Goal: Find specific page/section: Find specific page/section

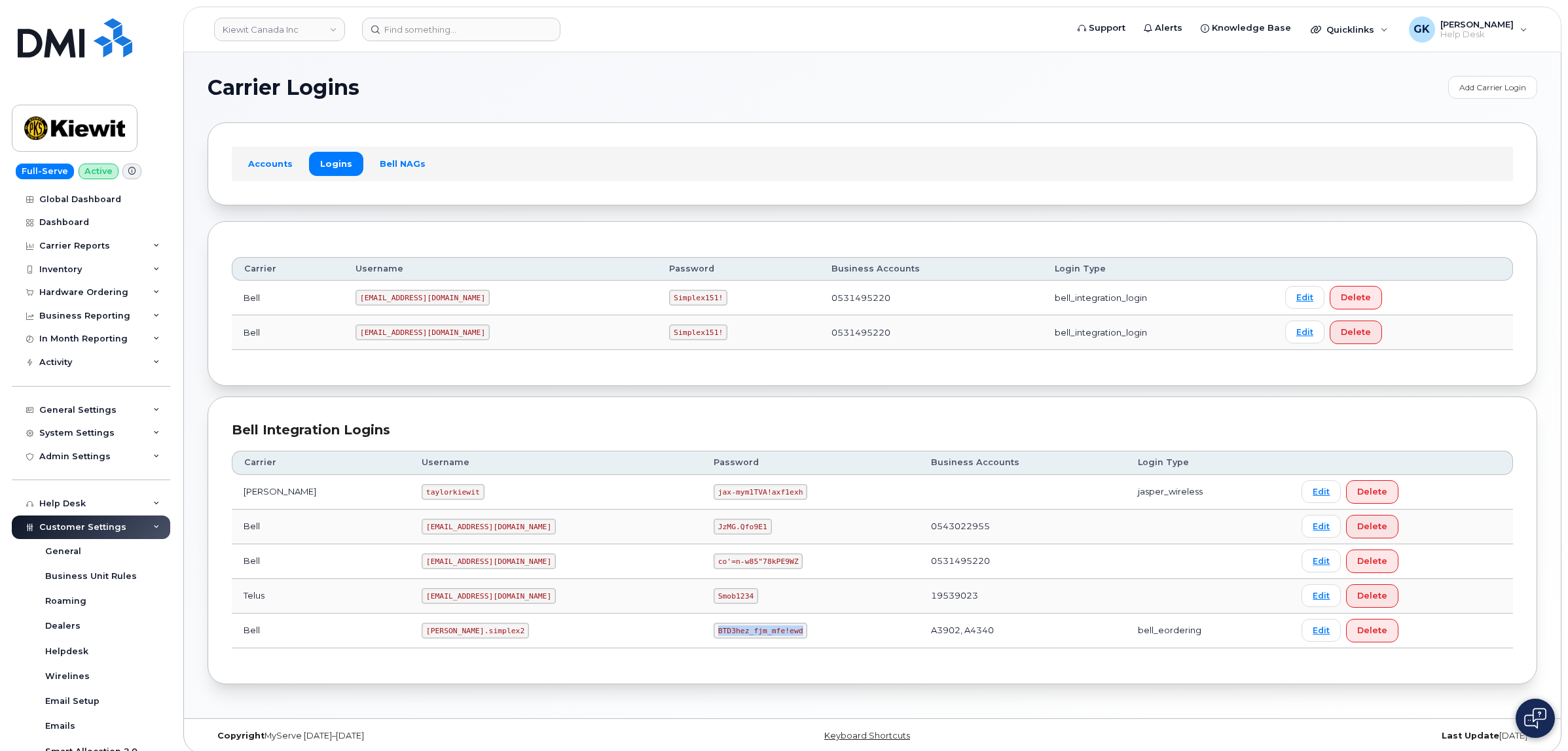
scroll to position [165, 0]
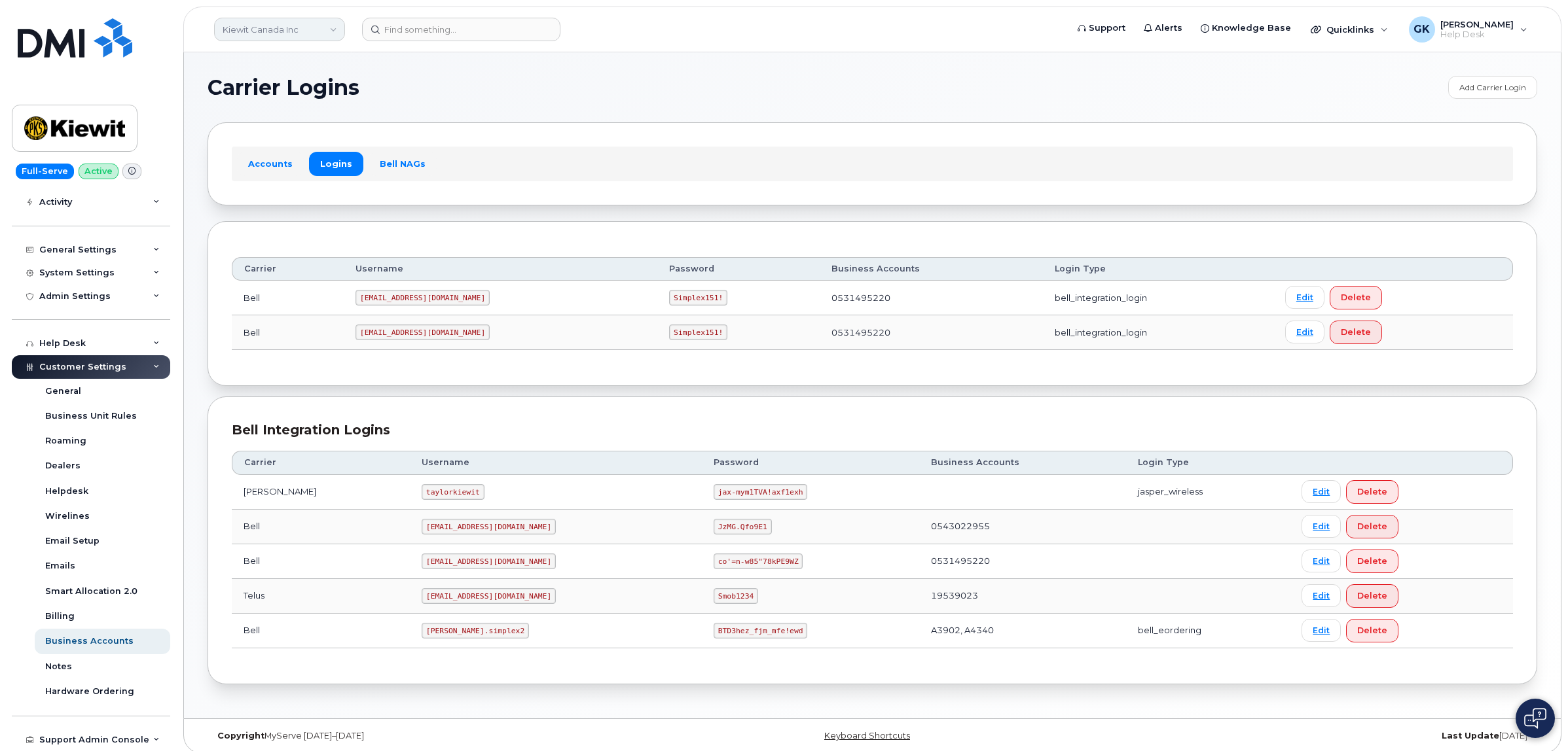
click at [320, 25] on link "Kiewit Canada Inc" at bounding box center [279, 29] width 131 height 24
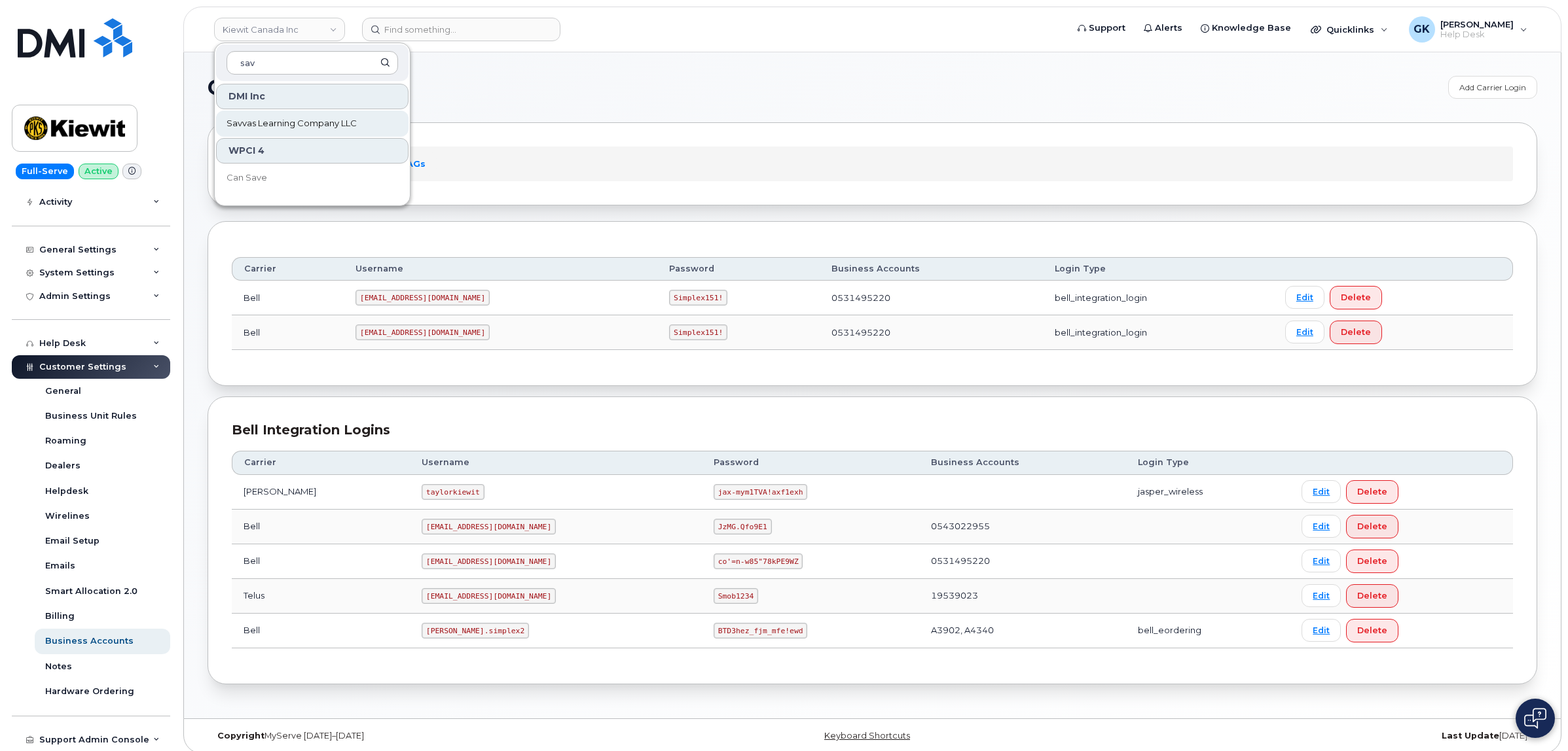
type input "sav"
click at [311, 115] on link "Savvas Learning Company LLC" at bounding box center [312, 123] width 193 height 26
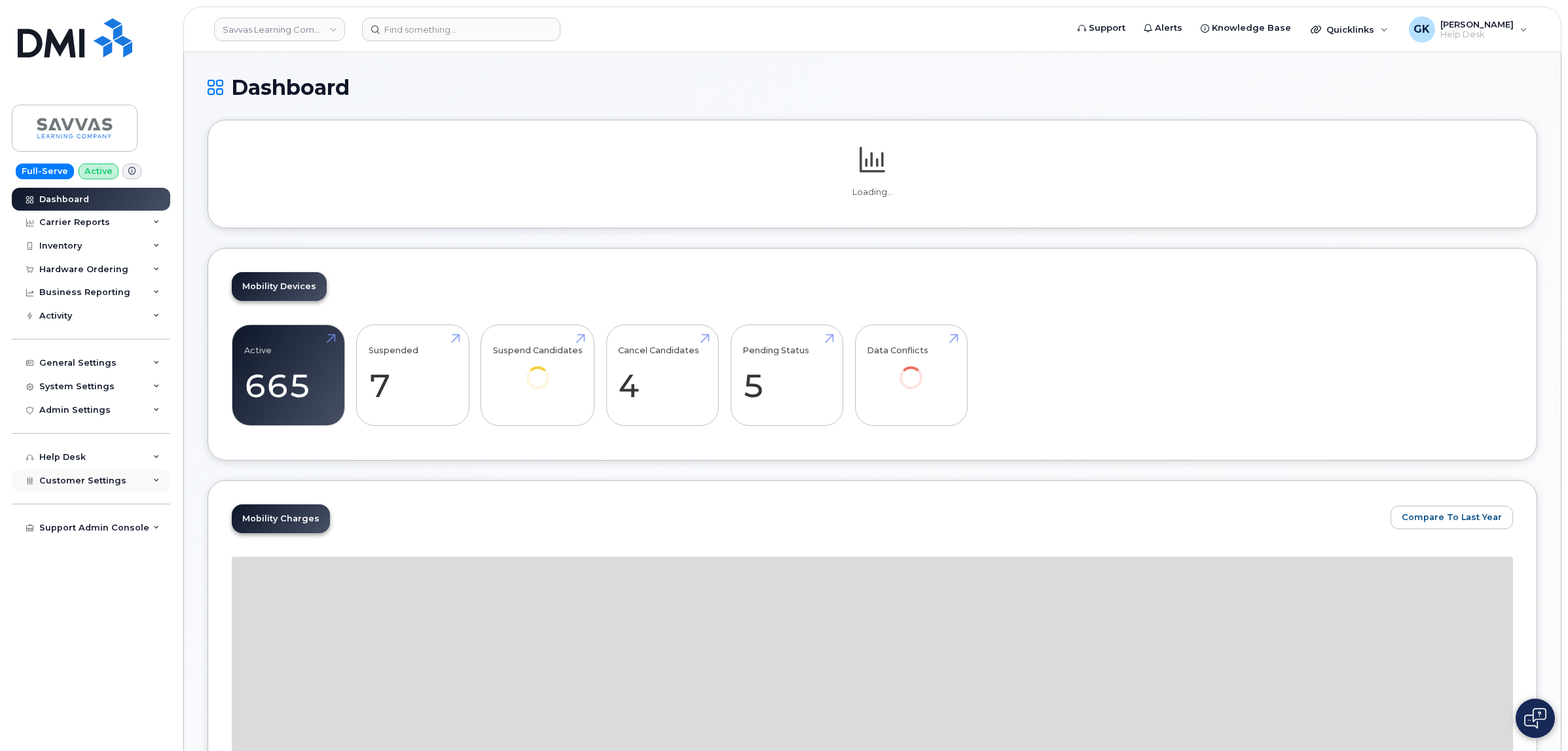
click at [132, 483] on div "Customer Settings" at bounding box center [90, 481] width 158 height 24
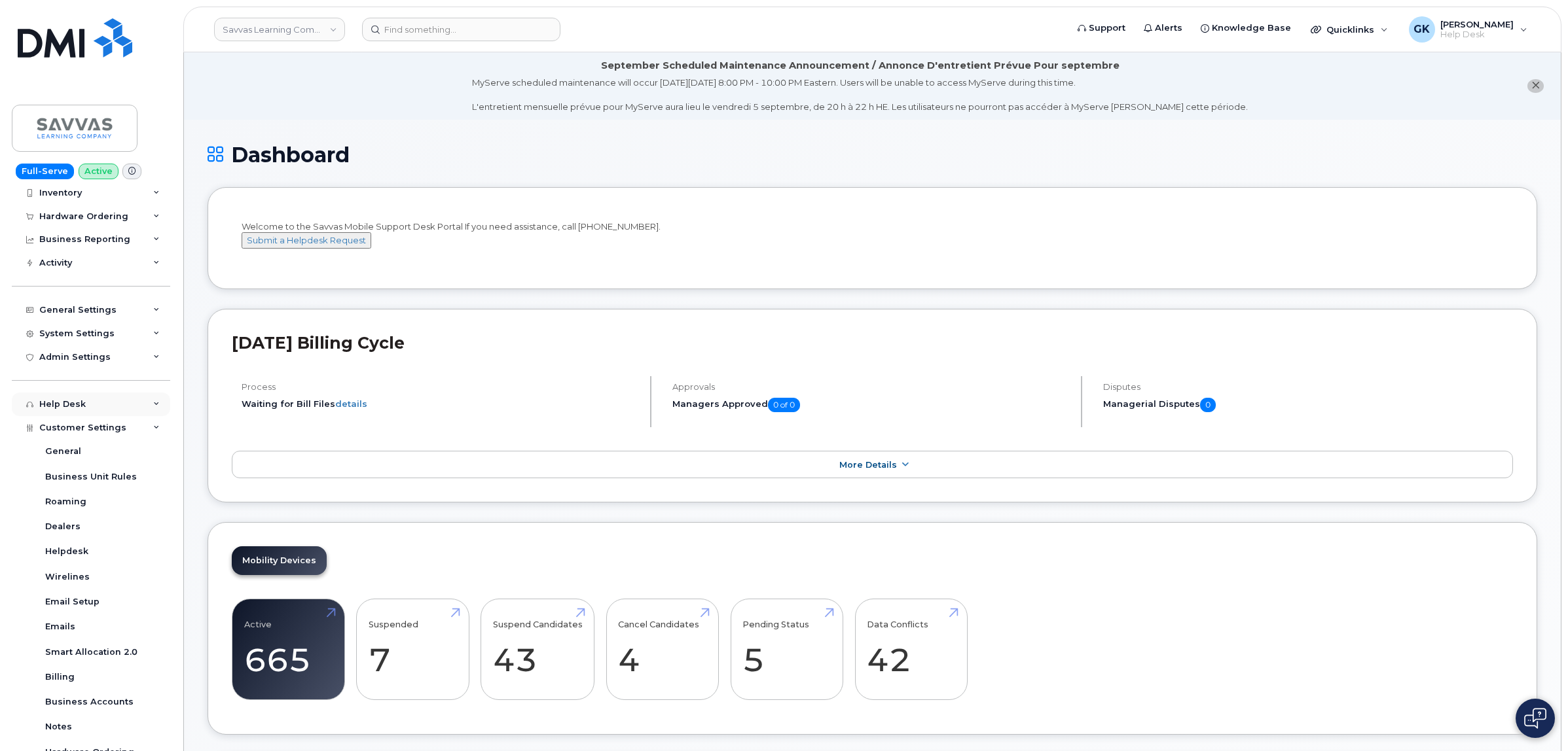
scroll to position [118, 0]
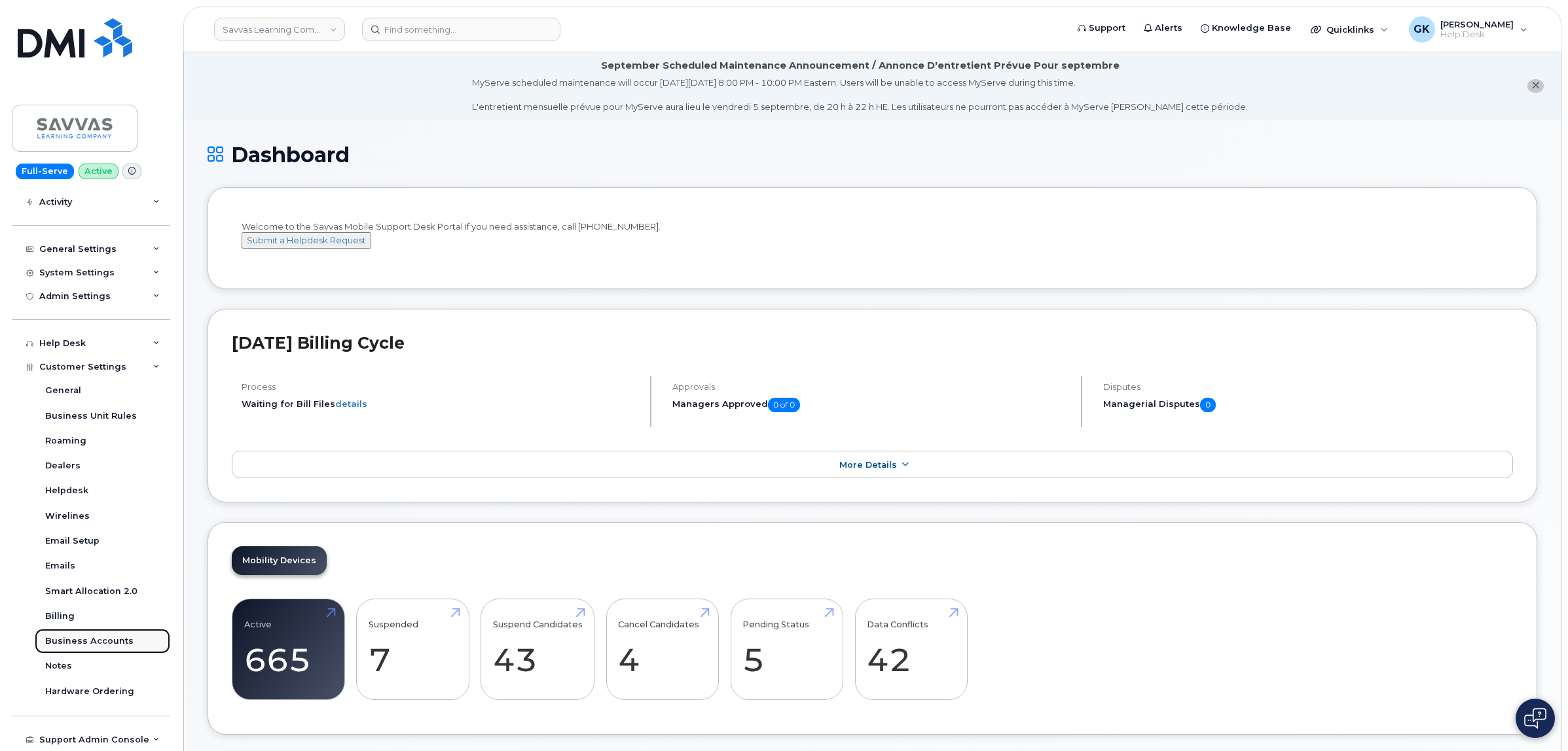
click at [125, 643] on div "Business Accounts" at bounding box center [89, 641] width 89 height 12
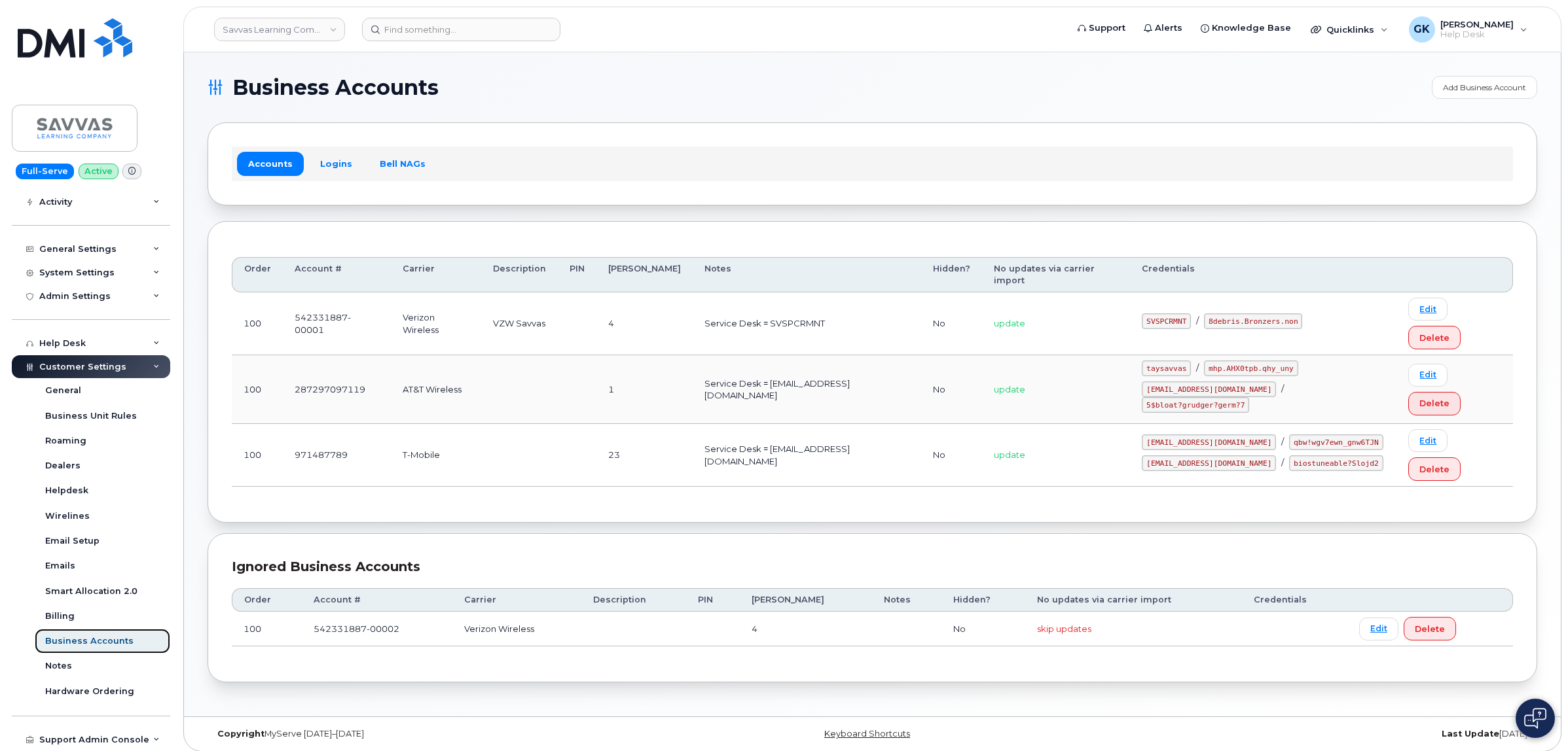
scroll to position [6, 0]
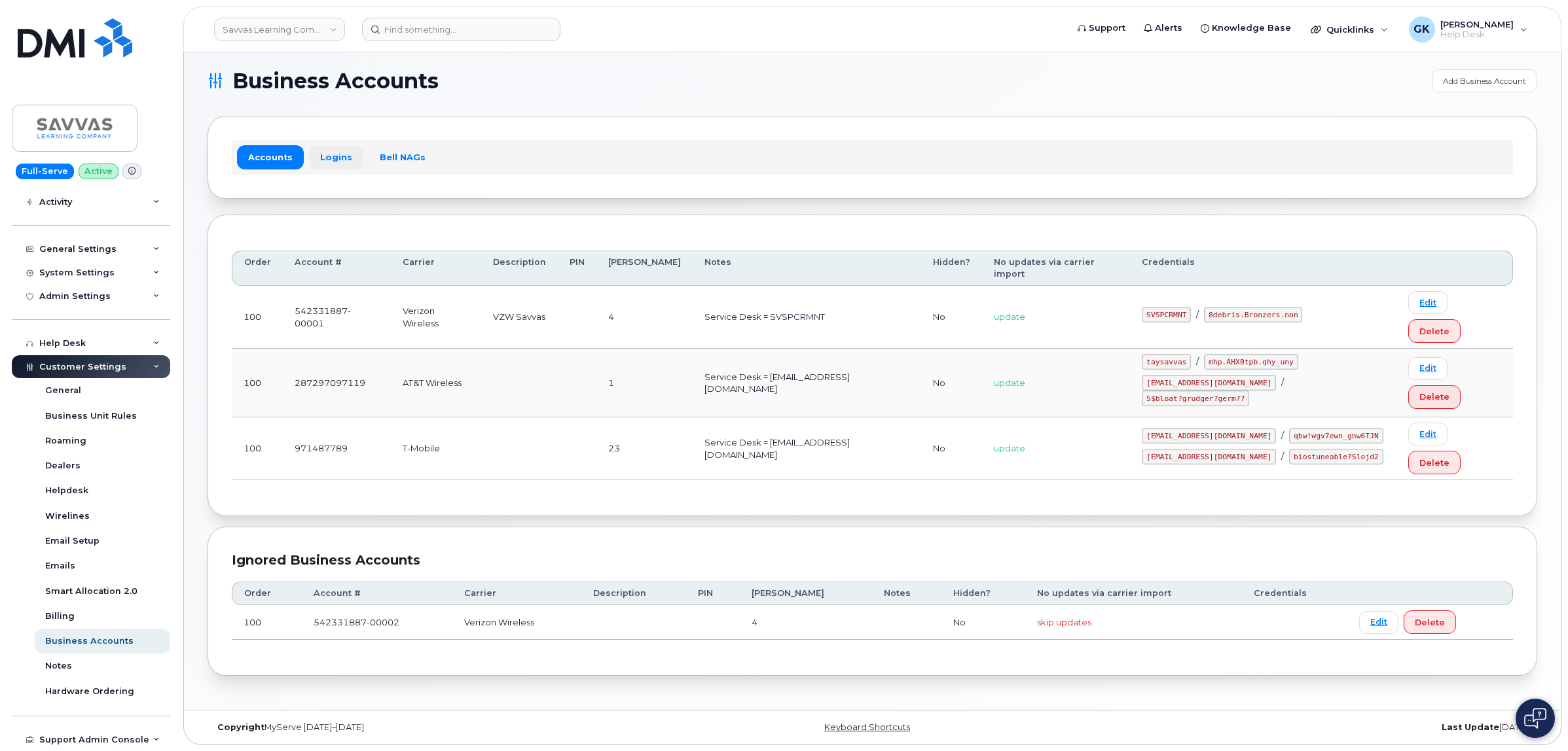
click at [339, 165] on link "Logins" at bounding box center [335, 157] width 54 height 24
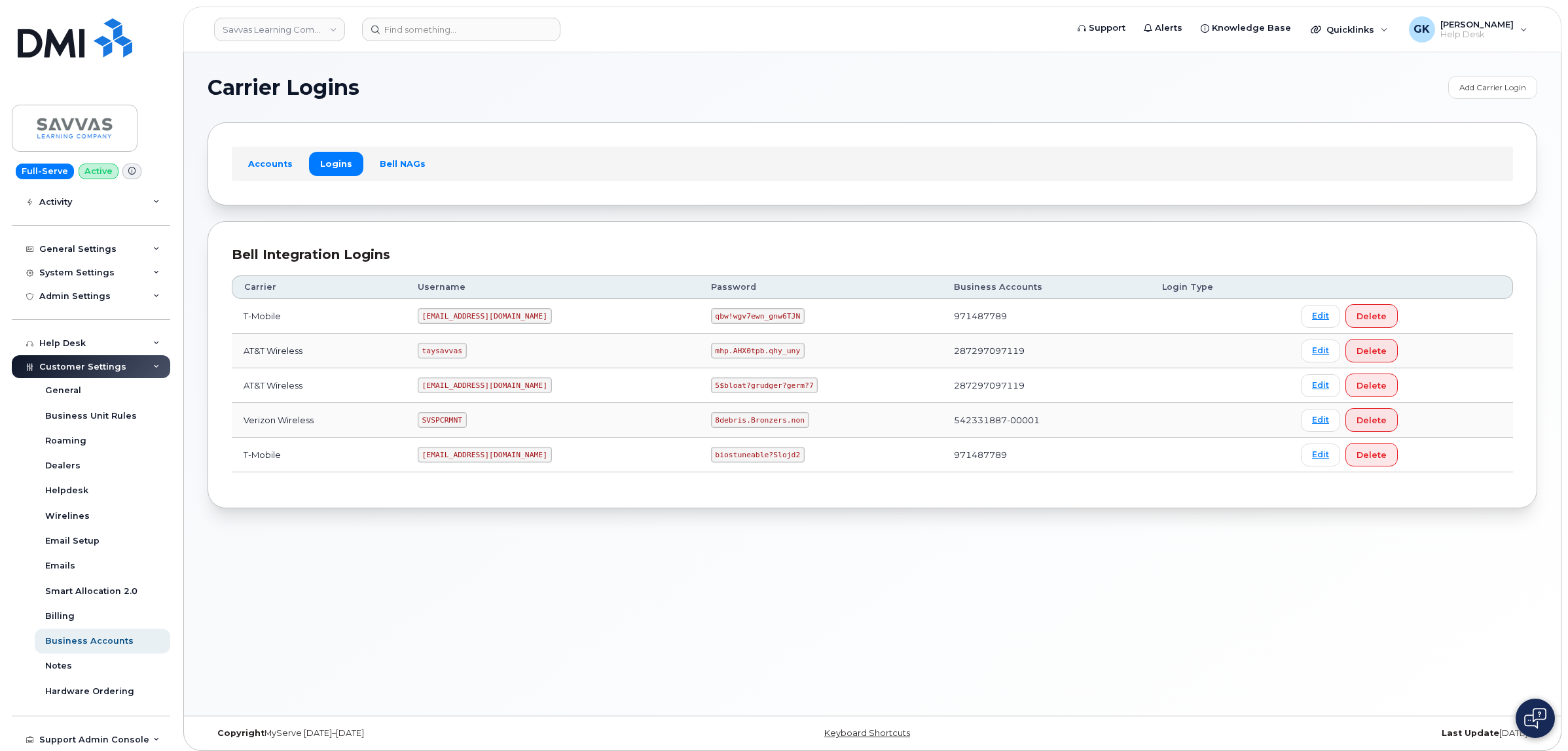
scroll to position [6, 0]
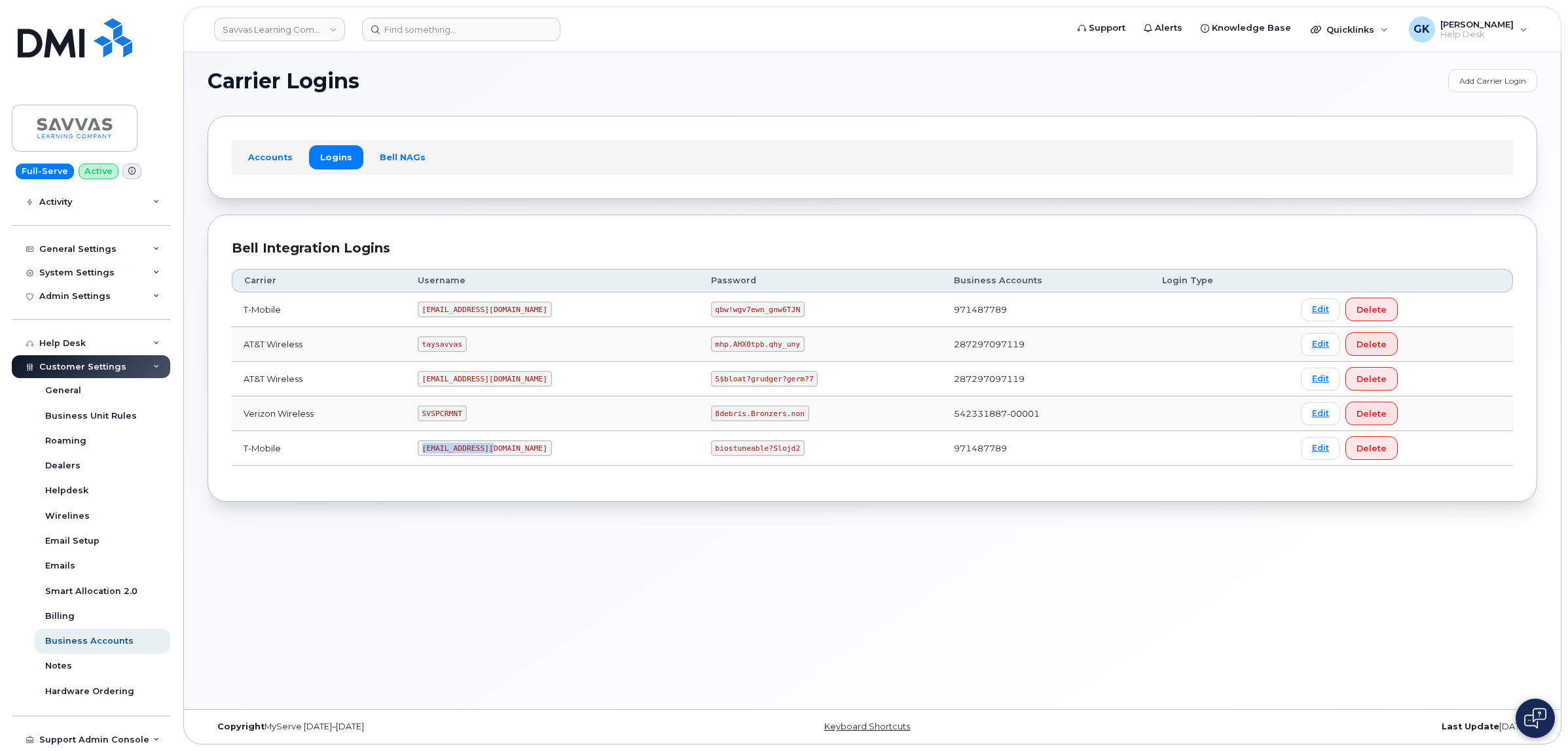
drag, startPoint x: 506, startPoint y: 452, endPoint x: 433, endPoint y: 451, distance: 73.0
click at [433, 451] on code "savvas@dminc.com" at bounding box center [484, 448] width 134 height 16
copy code "savvas@dminc.com"
drag, startPoint x: 744, startPoint y: 450, endPoint x: 652, endPoint y: 460, distance: 92.5
click at [699, 460] on td "biostuneable?Slojd2" at bounding box center [821, 449] width 243 height 35
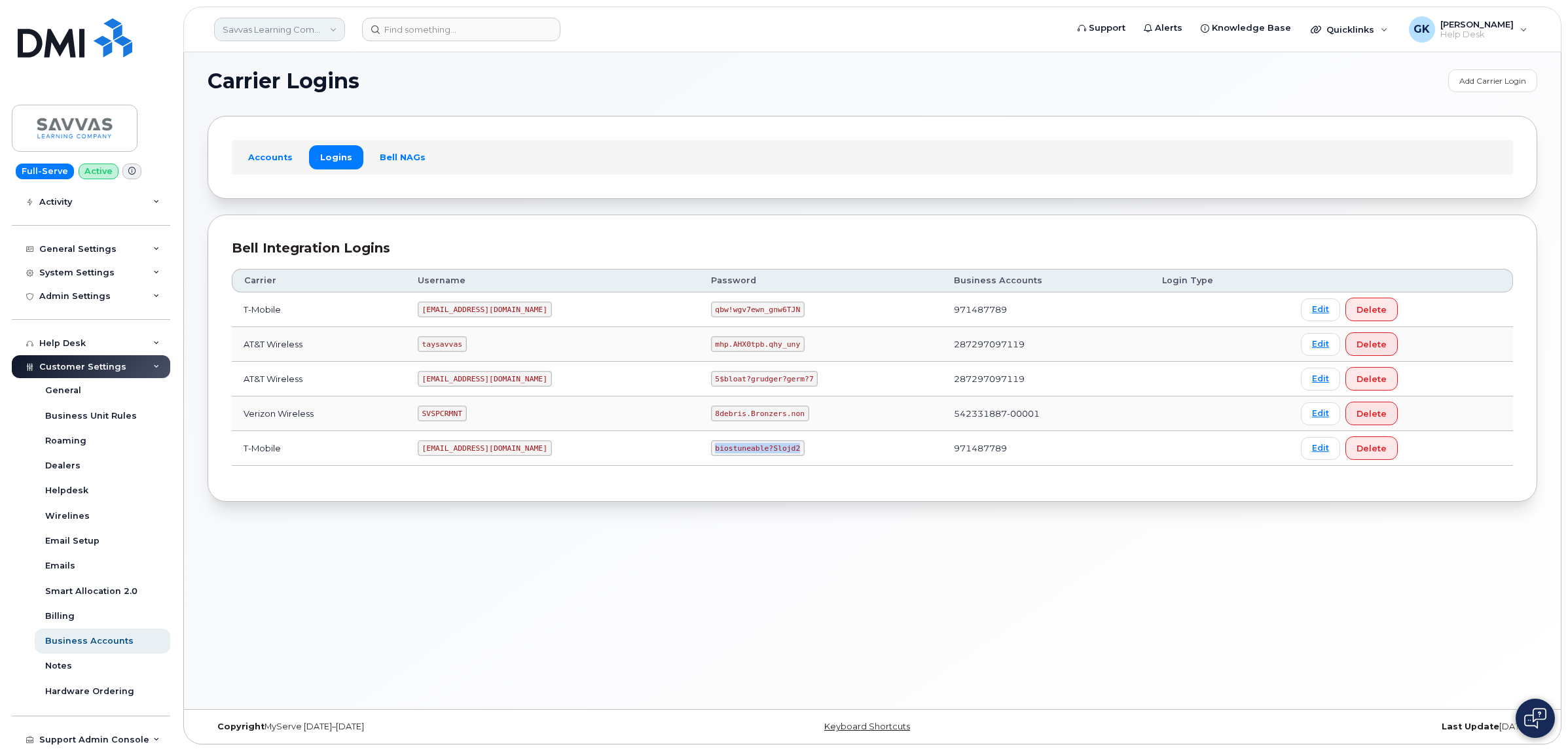
copy code "biostuneable?Slojd2"
drag, startPoint x: 517, startPoint y: 310, endPoint x: 427, endPoint y: 317, distance: 90.3
click at [428, 317] on td "tphillips@dminc.com" at bounding box center [552, 310] width 293 height 35
copy code "tphillips@dminc.com"
drag, startPoint x: 743, startPoint y: 311, endPoint x: 662, endPoint y: 317, distance: 81.2
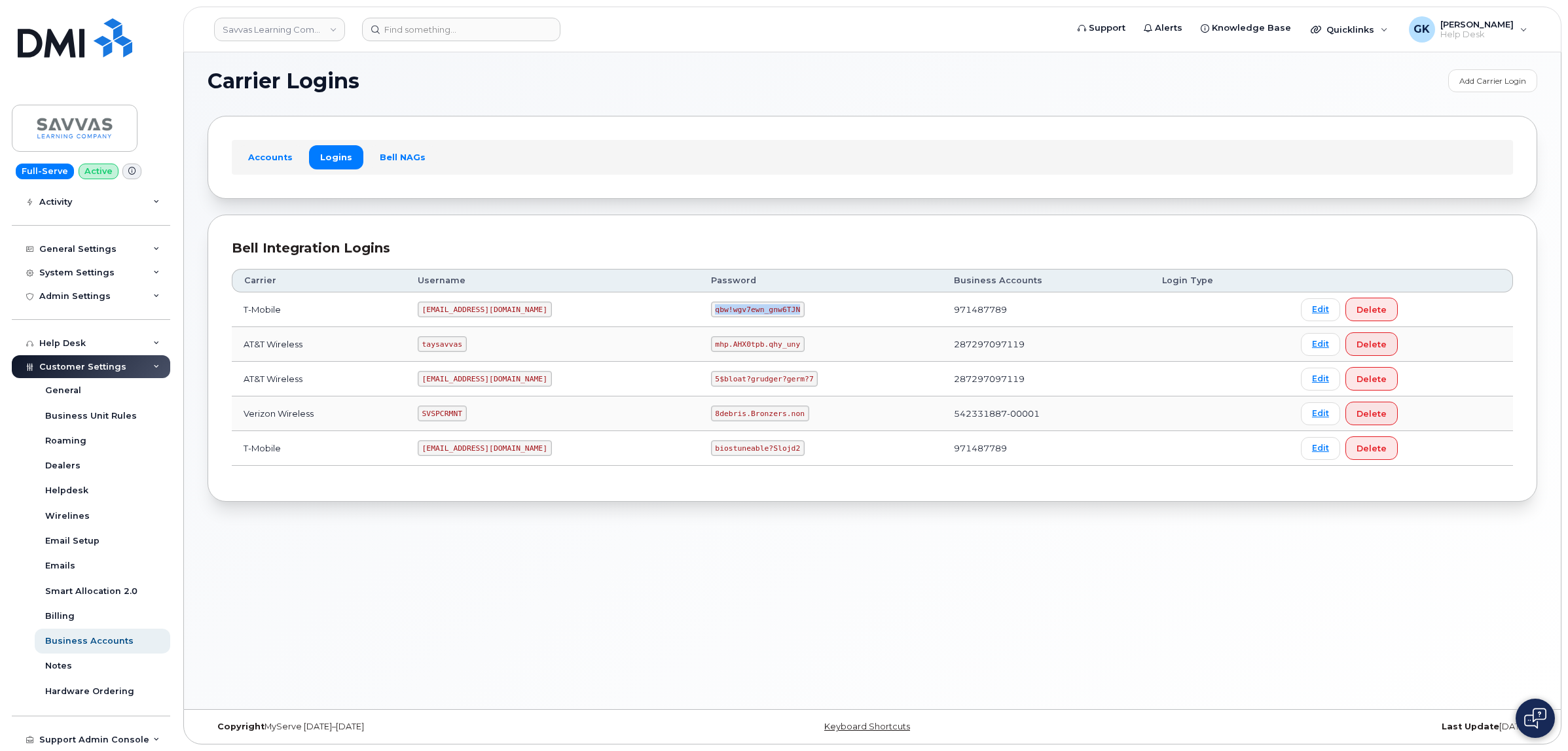
click at [711, 317] on code "qbw!wgv7ewn_gnw6TJN" at bounding box center [758, 309] width 93 height 16
copy code "qbw!wgv7ewn_gnw6TJN"
drag, startPoint x: 477, startPoint y: 417, endPoint x: 438, endPoint y: 423, distance: 39.5
click at [438, 421] on code "SVSPCRMNT" at bounding box center [442, 413] width 49 height 16
copy code "SVSPCRMNT"
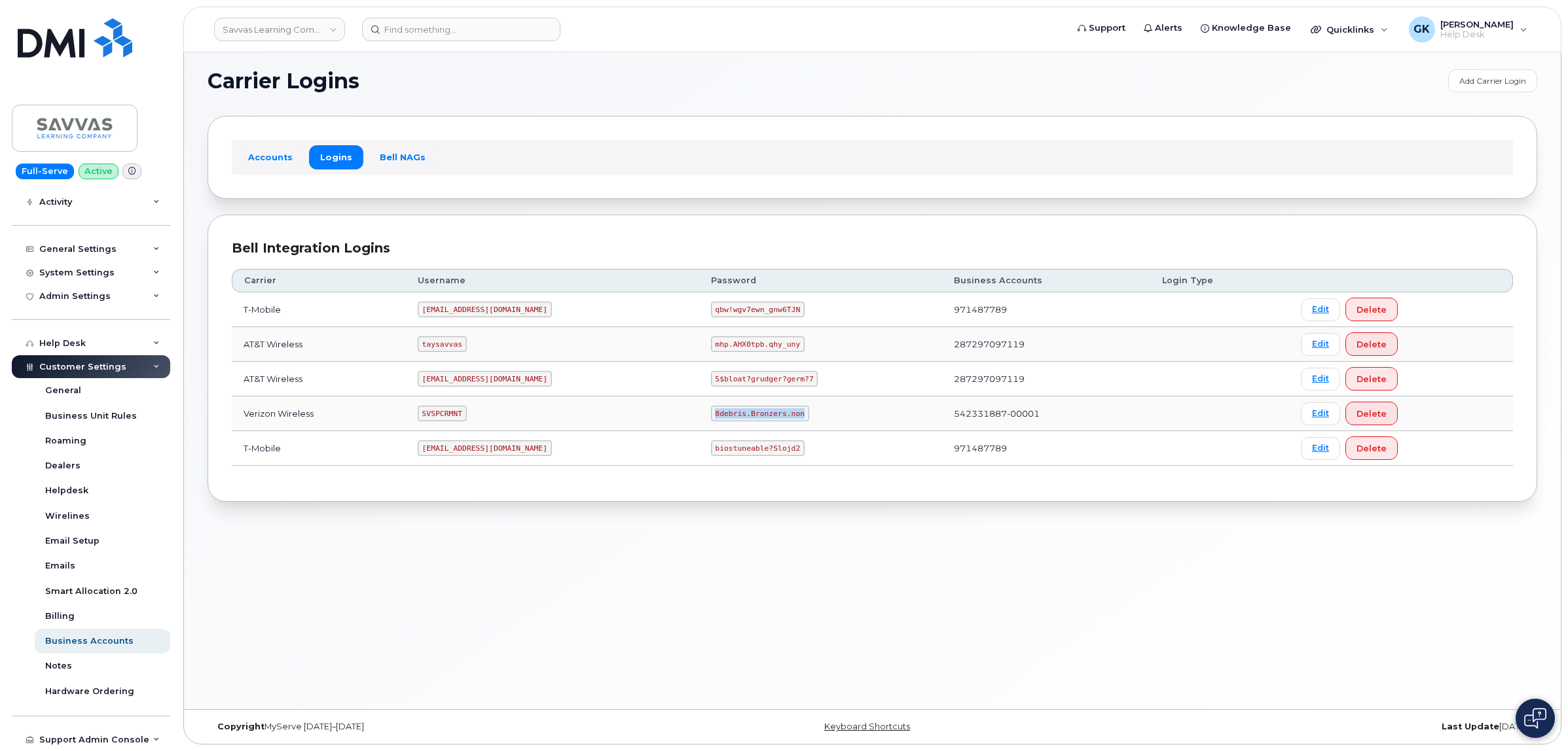
drag, startPoint x: 747, startPoint y: 414, endPoint x: 662, endPoint y: 420, distance: 85.2
click at [711, 420] on code "8debris.Bronzers.non" at bounding box center [759, 413] width 98 height 16
copy code "8debris.Bronzers.non"
click at [302, 35] on link "Savvas Learning Company LLC" at bounding box center [279, 29] width 131 height 24
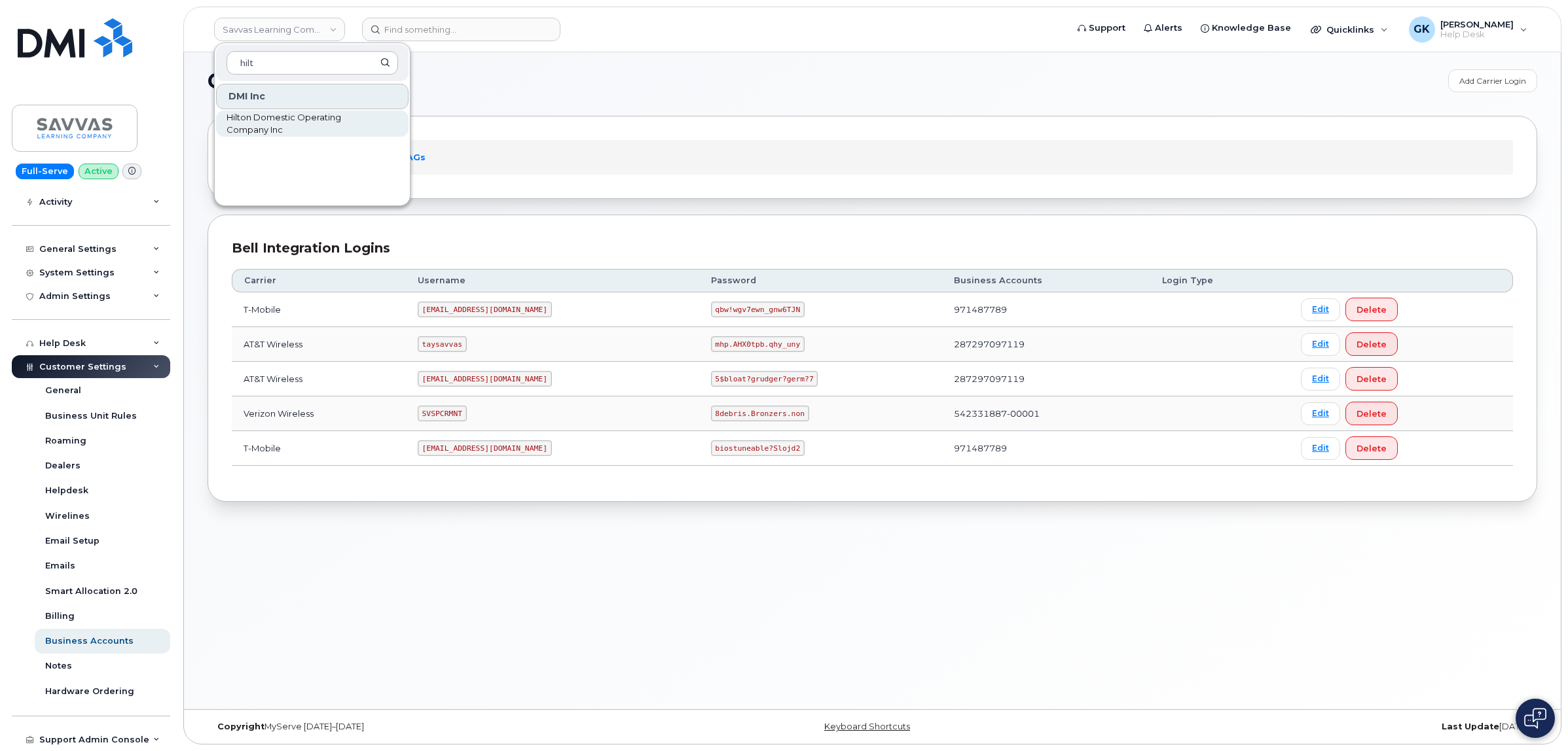
type input "hilt"
click at [273, 128] on span "Hilton Domestic Operating Company Inc" at bounding box center [302, 124] width 151 height 26
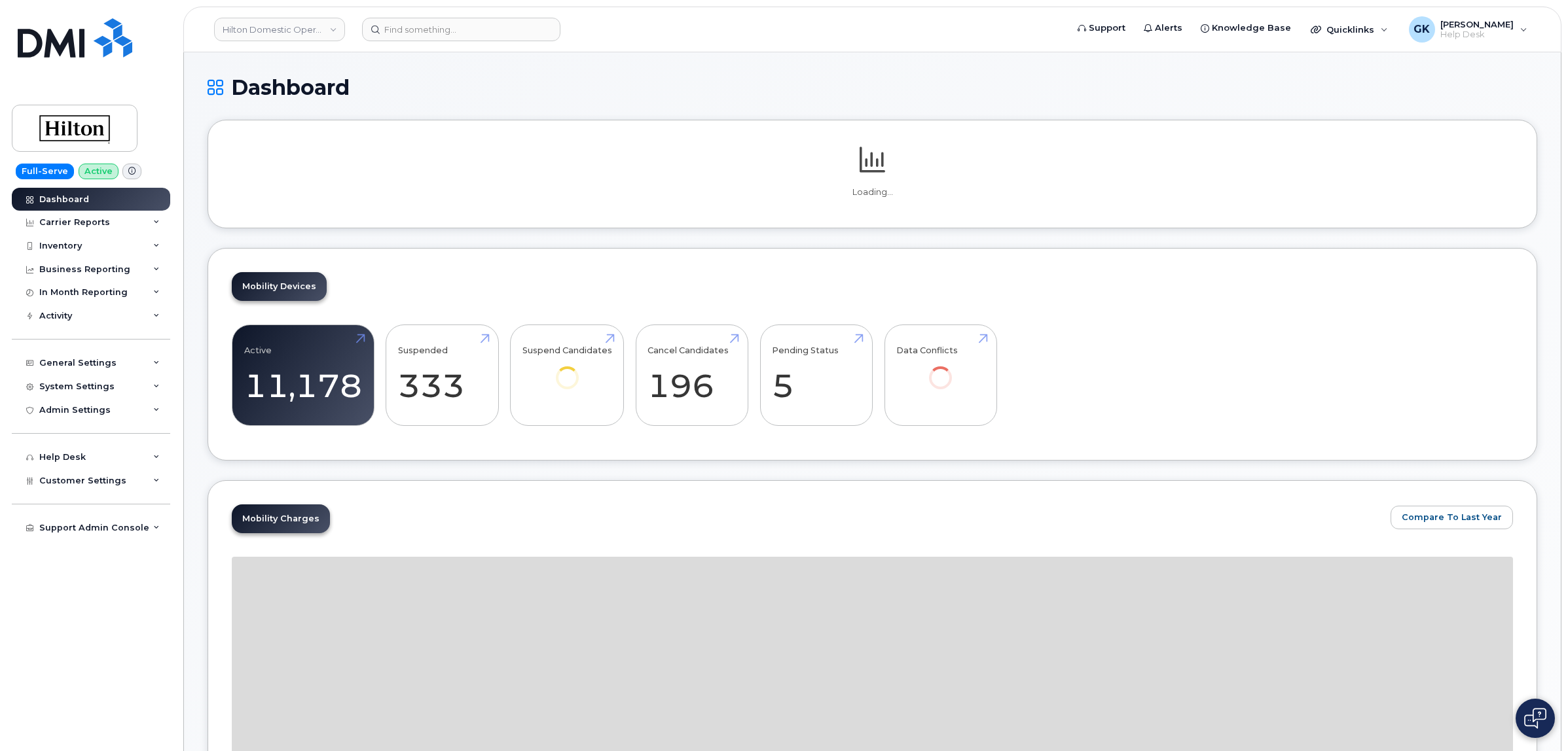
click at [117, 484] on span "Customer Settings" at bounding box center [82, 481] width 87 height 10
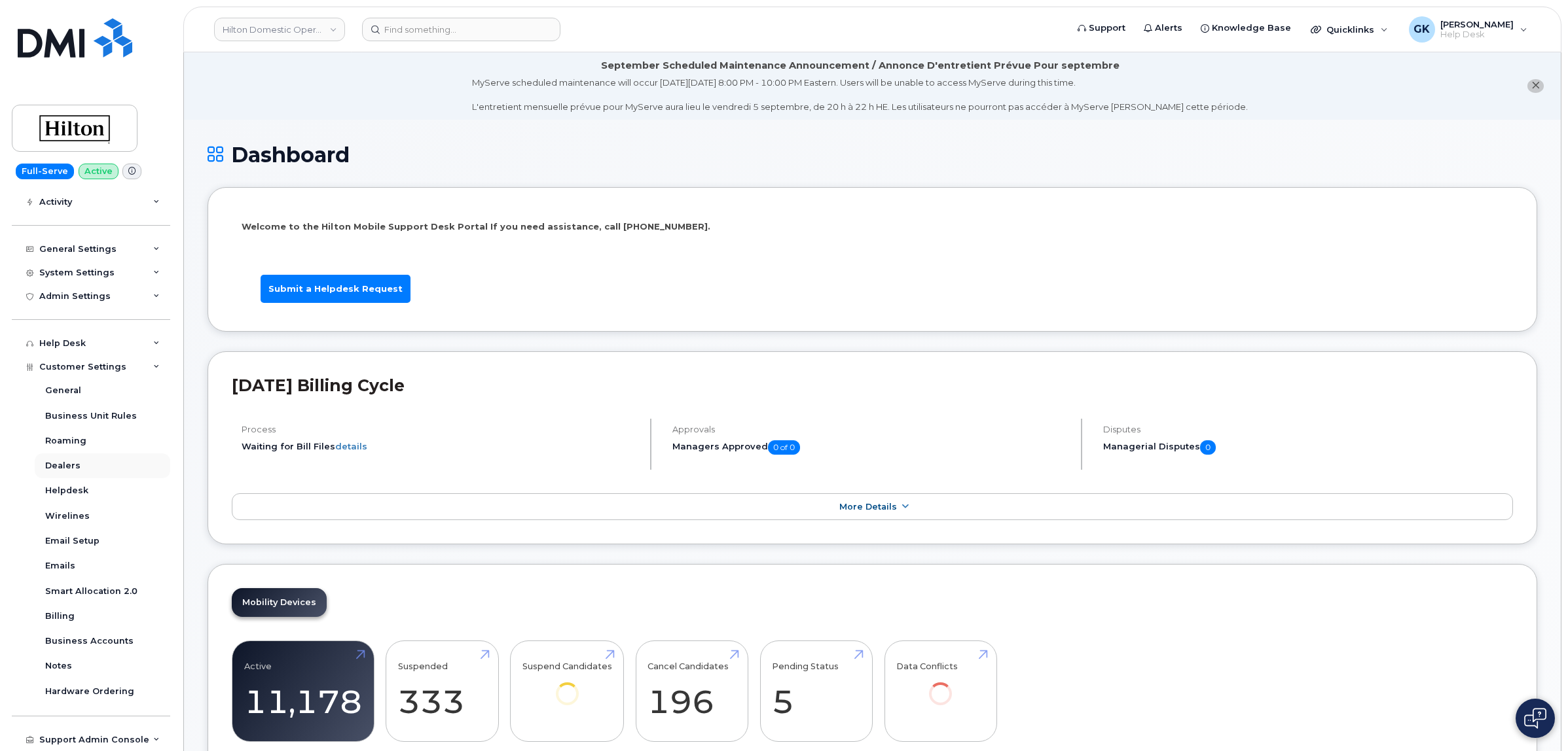
scroll to position [118, 0]
click at [89, 638] on div "Business Accounts" at bounding box center [89, 641] width 89 height 12
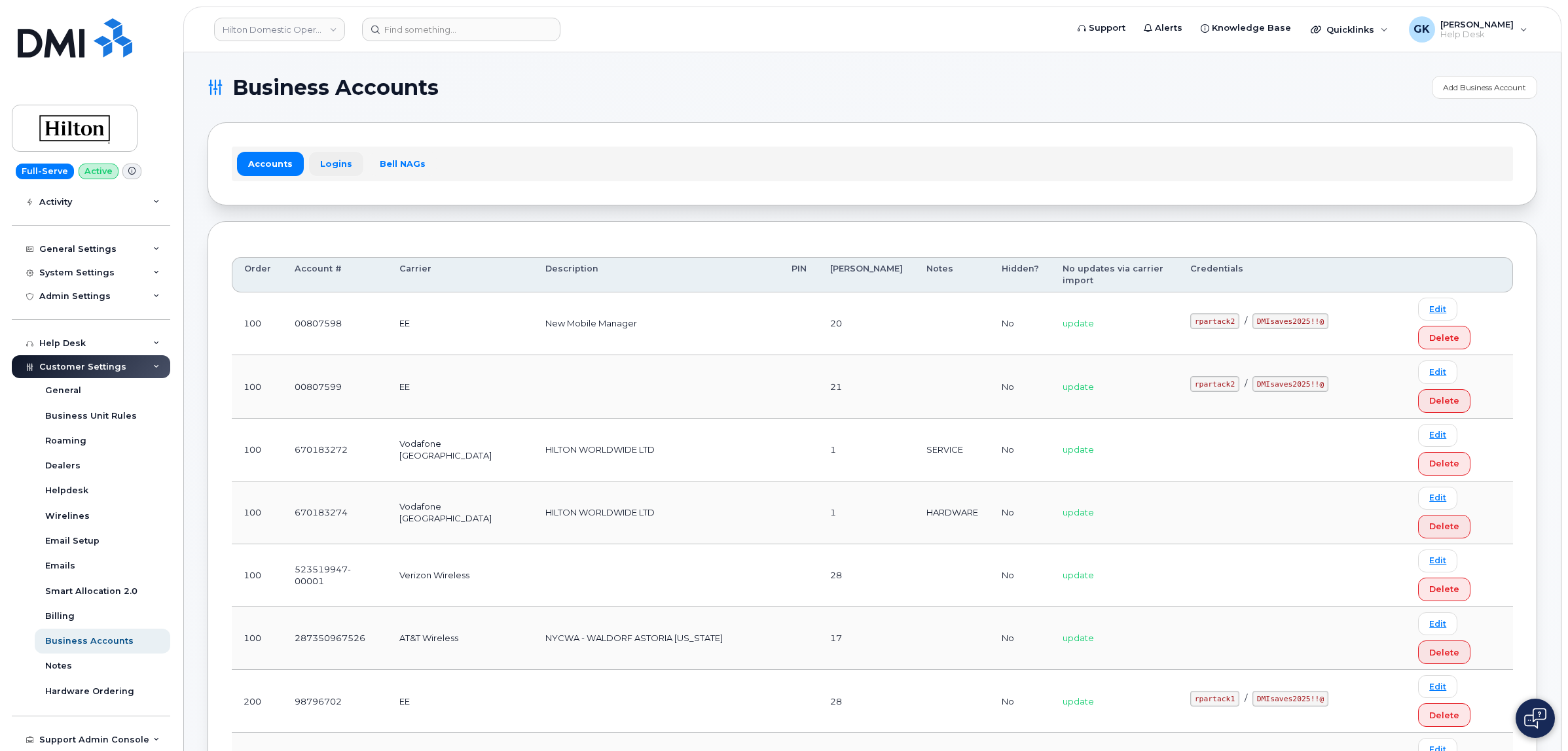
click at [325, 167] on link "Logins" at bounding box center [335, 164] width 54 height 24
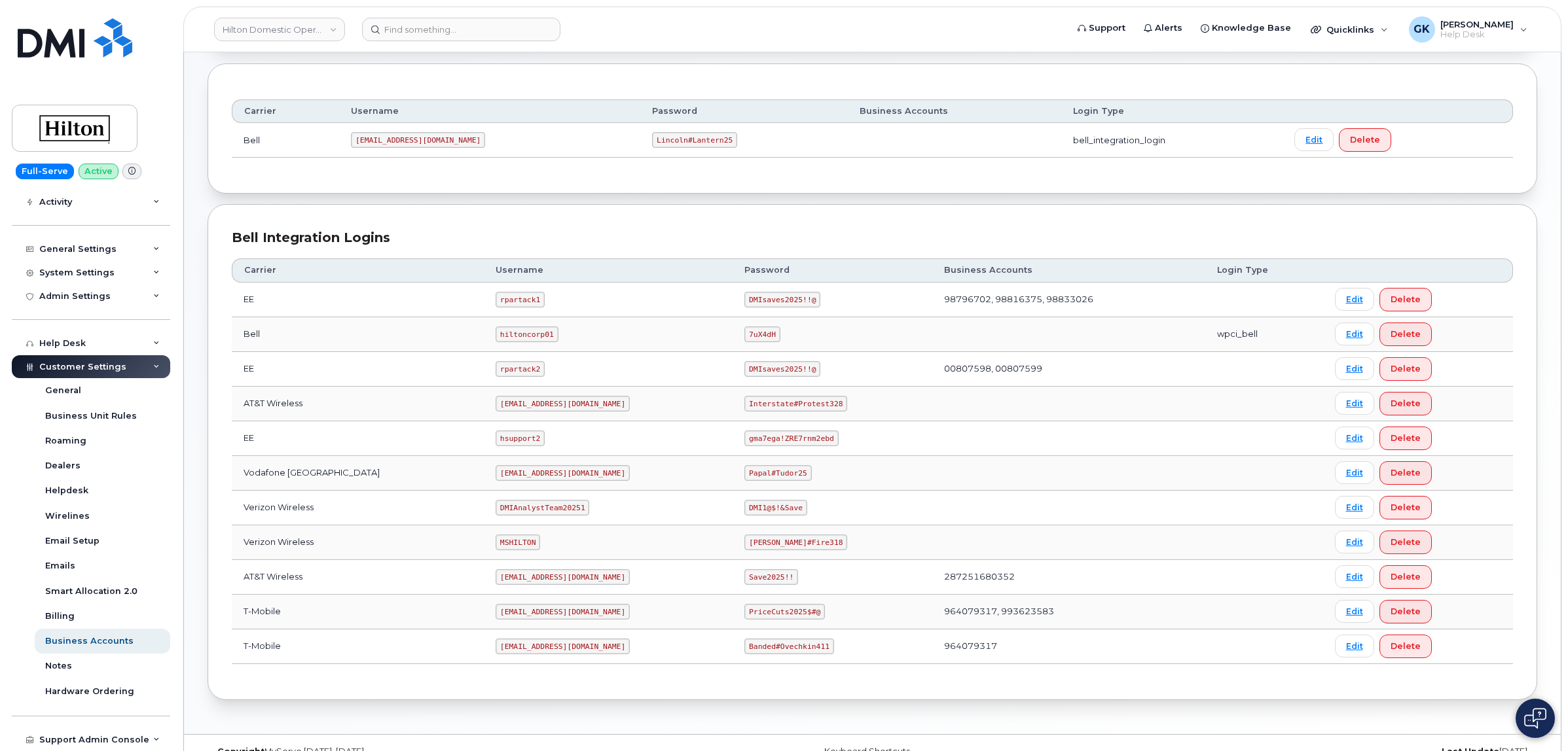
scroll to position [164, 0]
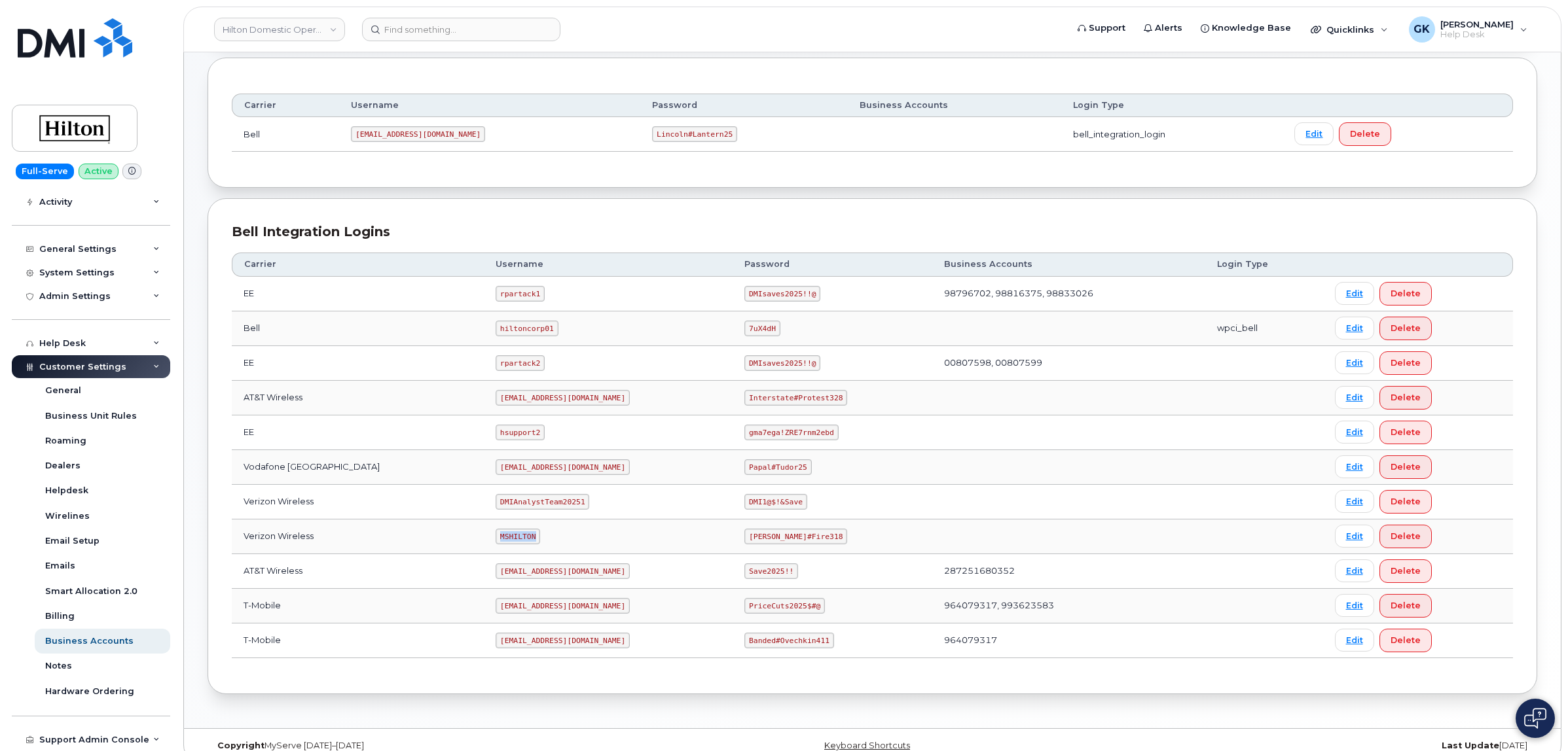
drag, startPoint x: 511, startPoint y: 542, endPoint x: 444, endPoint y: 548, distance: 67.3
click at [444, 555] on tr "Verizon Wireless MSHILTON Edward#Fire318 Edit Delete" at bounding box center [873, 572] width 1281 height 35
copy tr "MSHILTON"
click at [745, 540] on code "Edward#Fire318" at bounding box center [796, 536] width 102 height 16
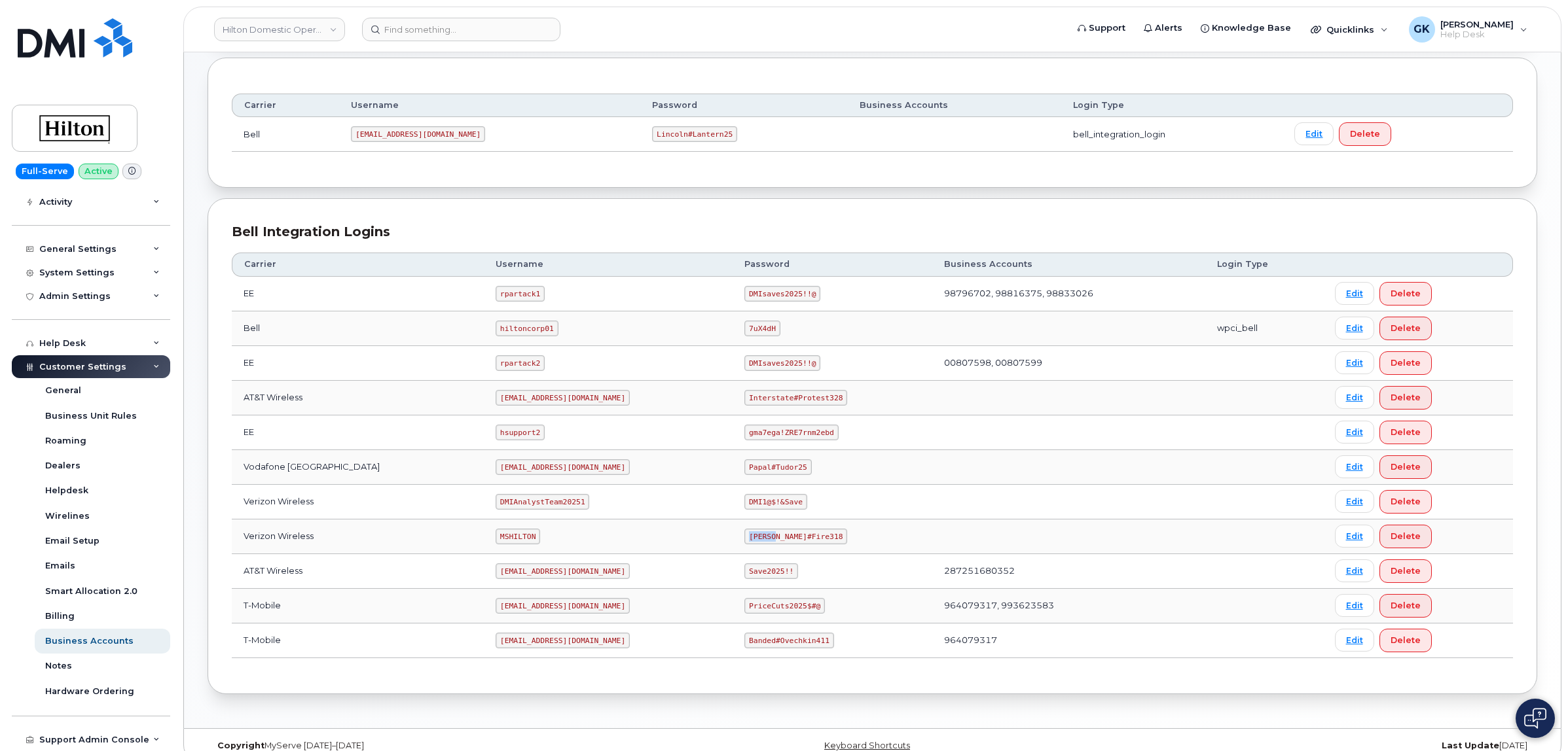
click at [745, 540] on code "Edward#Fire318" at bounding box center [796, 536] width 102 height 16
drag, startPoint x: 792, startPoint y: 538, endPoint x: 732, endPoint y: 542, distance: 60.1
click at [745, 542] on code "Edward#Fire318" at bounding box center [796, 536] width 102 height 16
copy code "Edward#Fire318"
drag, startPoint x: 599, startPoint y: 574, endPoint x: 471, endPoint y: 581, distance: 128.2
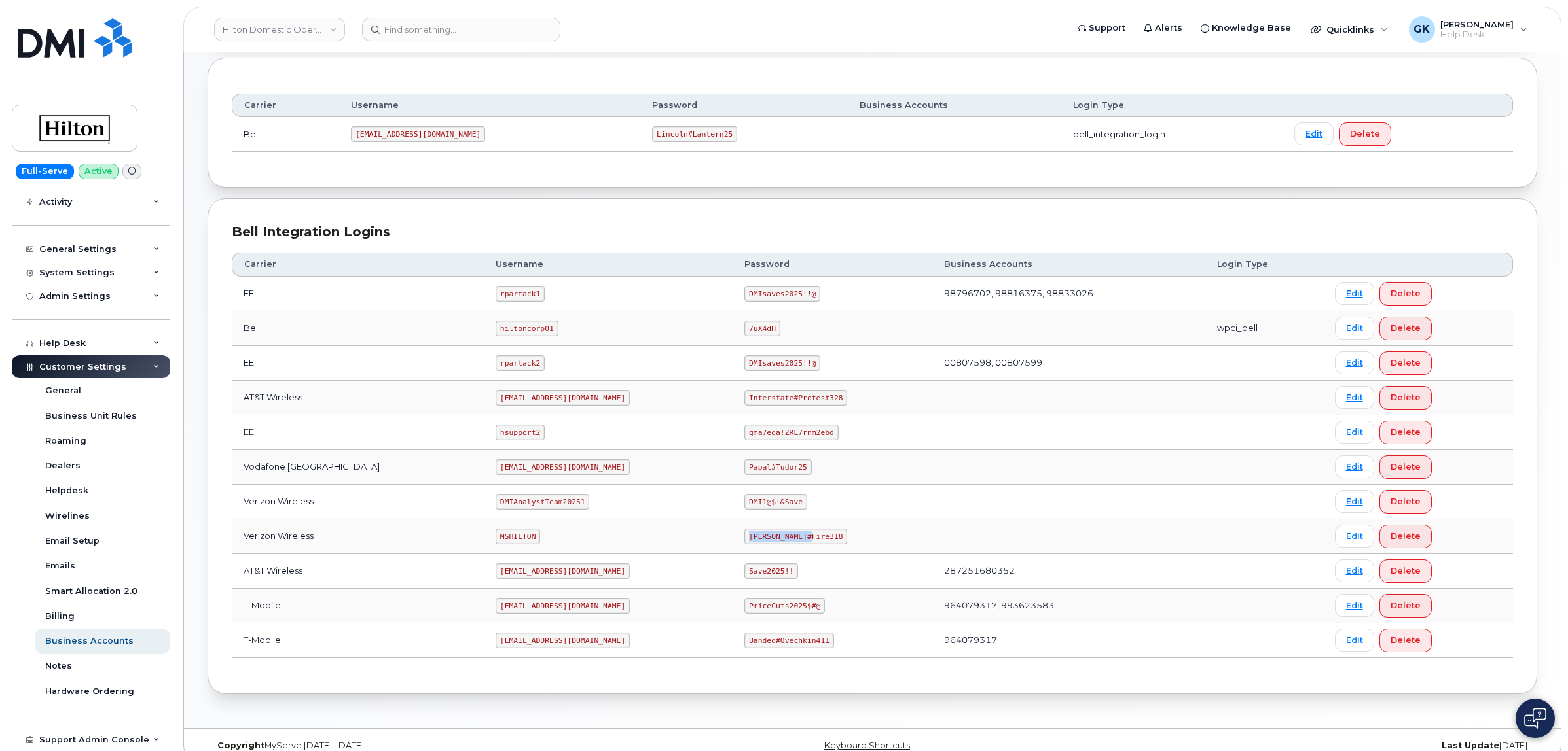
click at [495, 579] on code "ms-invoiceprocessing@dminc.com" at bounding box center [562, 571] width 134 height 16
copy code "ms-invoiceprocessing@dminc.com"
drag, startPoint x: 773, startPoint y: 576, endPoint x: 731, endPoint y: 580, distance: 42.2
click at [745, 579] on code "Save2025!!" at bounding box center [771, 571] width 54 height 16
copy code "Save2025!!"
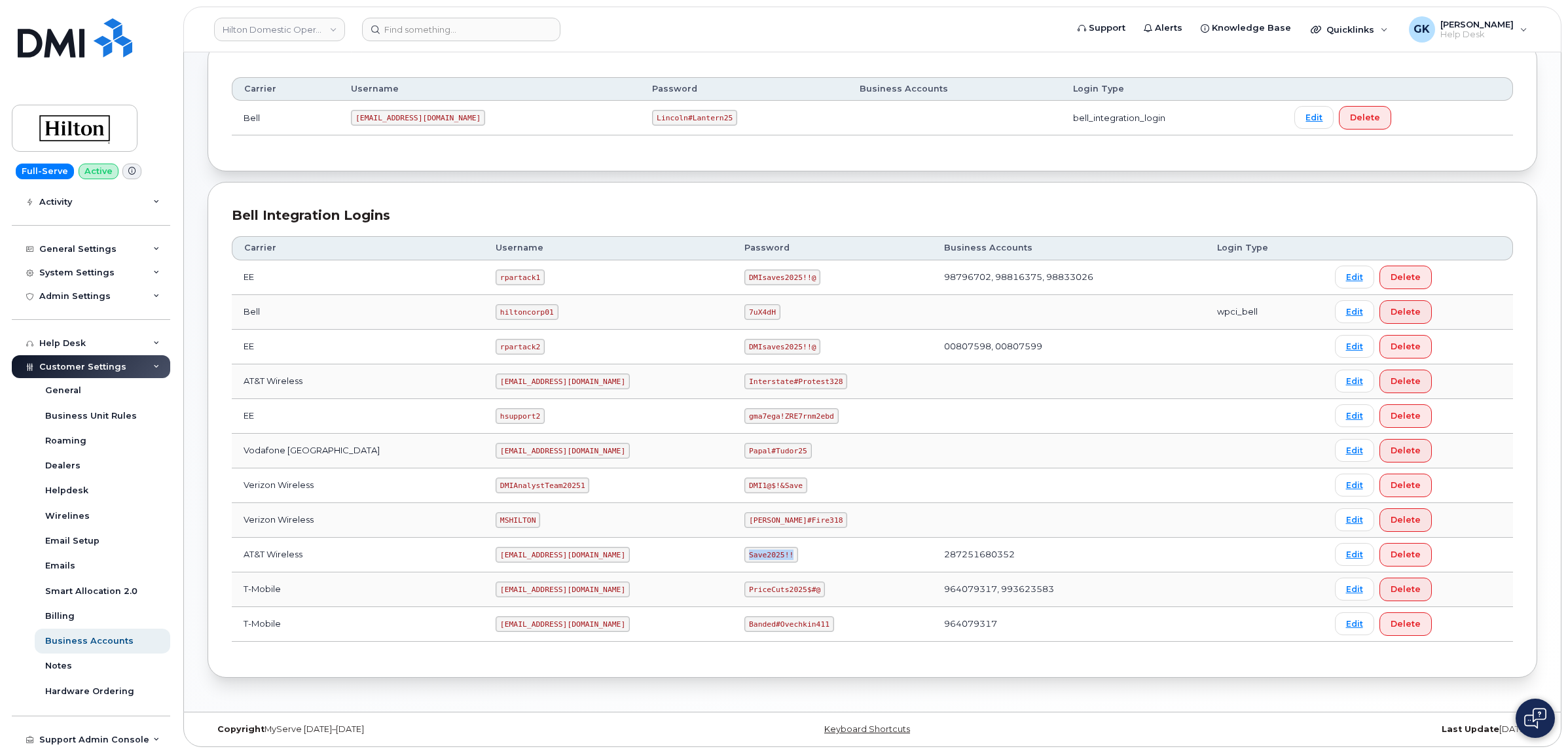
scroll to position [185, 0]
drag, startPoint x: 554, startPoint y: 378, endPoint x: 470, endPoint y: 386, distance: 84.4
click at [483, 386] on td "ms-hilton@dminc.com" at bounding box center [608, 379] width 249 height 35
copy code "ms-hilton@dminc.com"
drag, startPoint x: 819, startPoint y: 378, endPoint x: 728, endPoint y: 378, distance: 91.0
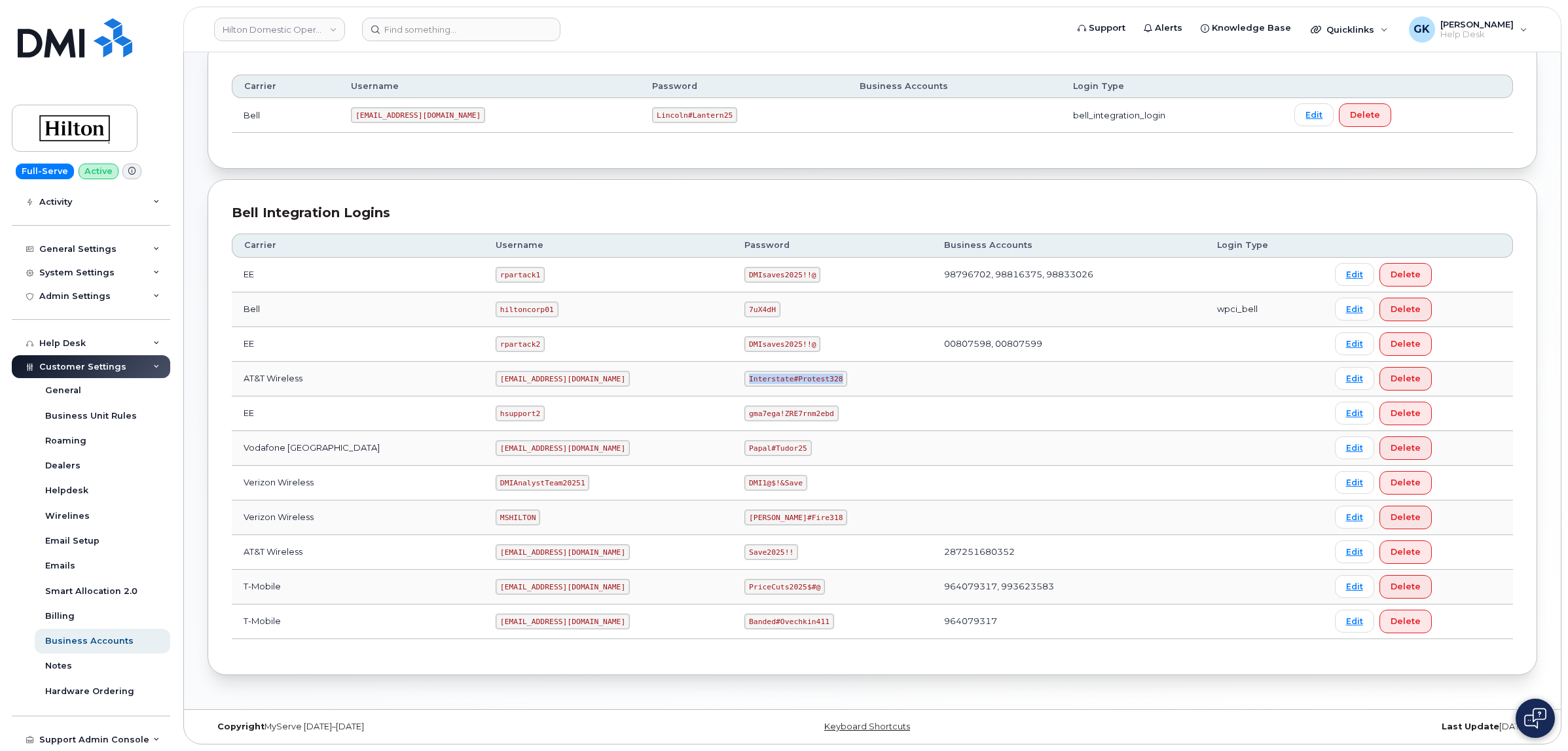
click at [745, 378] on code "Interstate#Protest328" at bounding box center [796, 378] width 102 height 16
copy code "Interstate#Protest328"
click at [119, 691] on div "Hardware Ordering" at bounding box center [89, 692] width 89 height 12
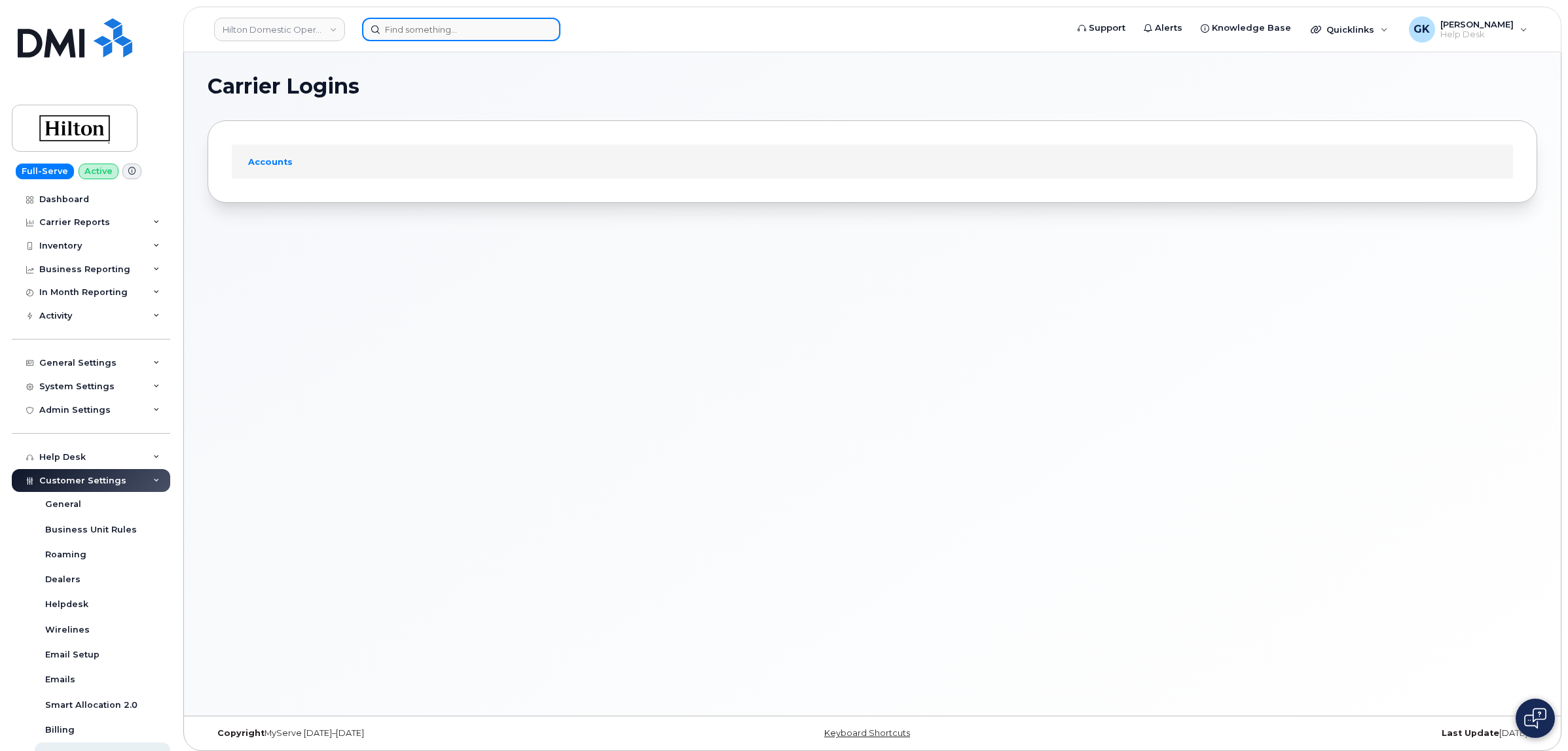
click at [456, 25] on input at bounding box center [461, 29] width 198 height 24
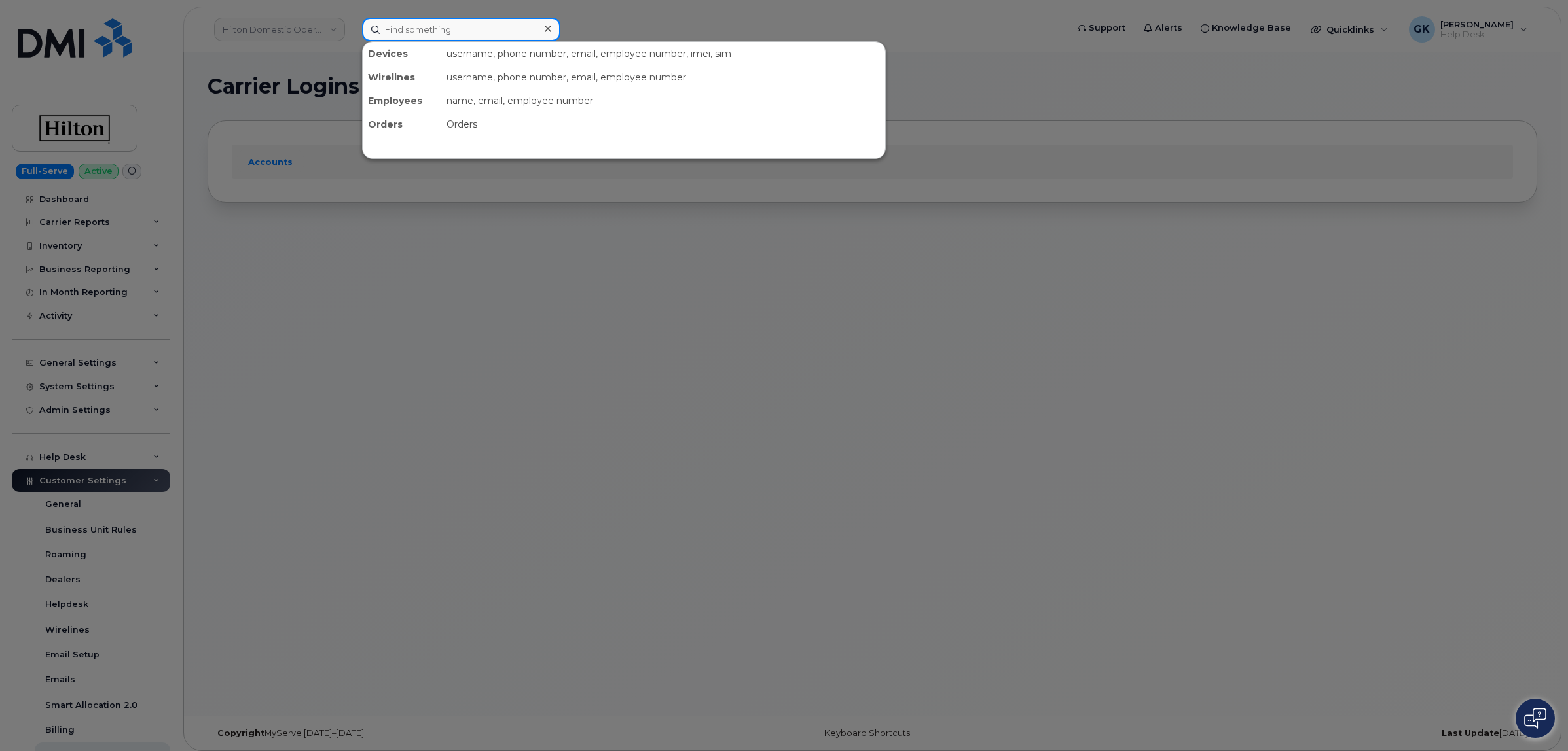
paste input "928-300-3906"
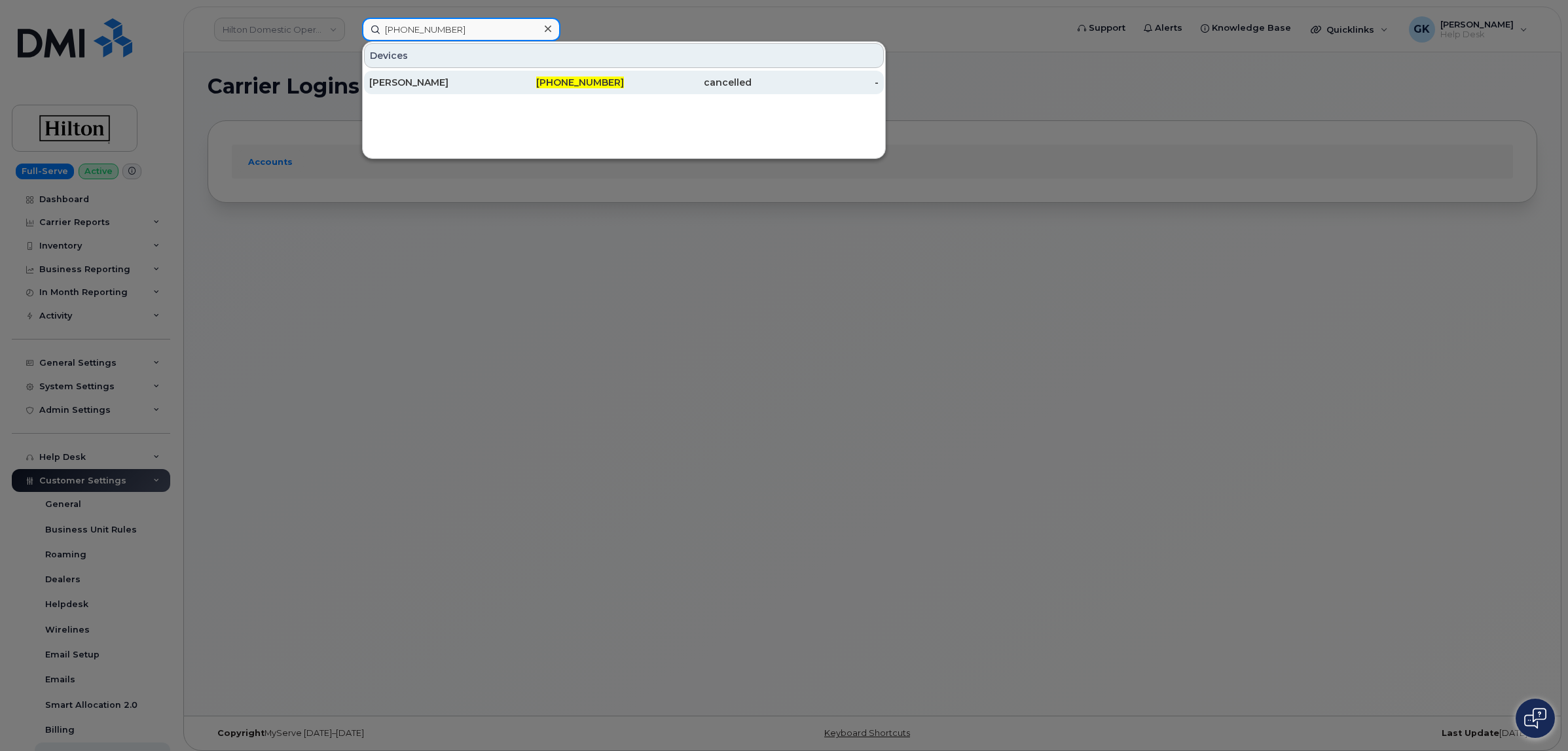
type input "928-300-3906"
click at [436, 79] on div "Eric Johnson" at bounding box center [433, 82] width 128 height 13
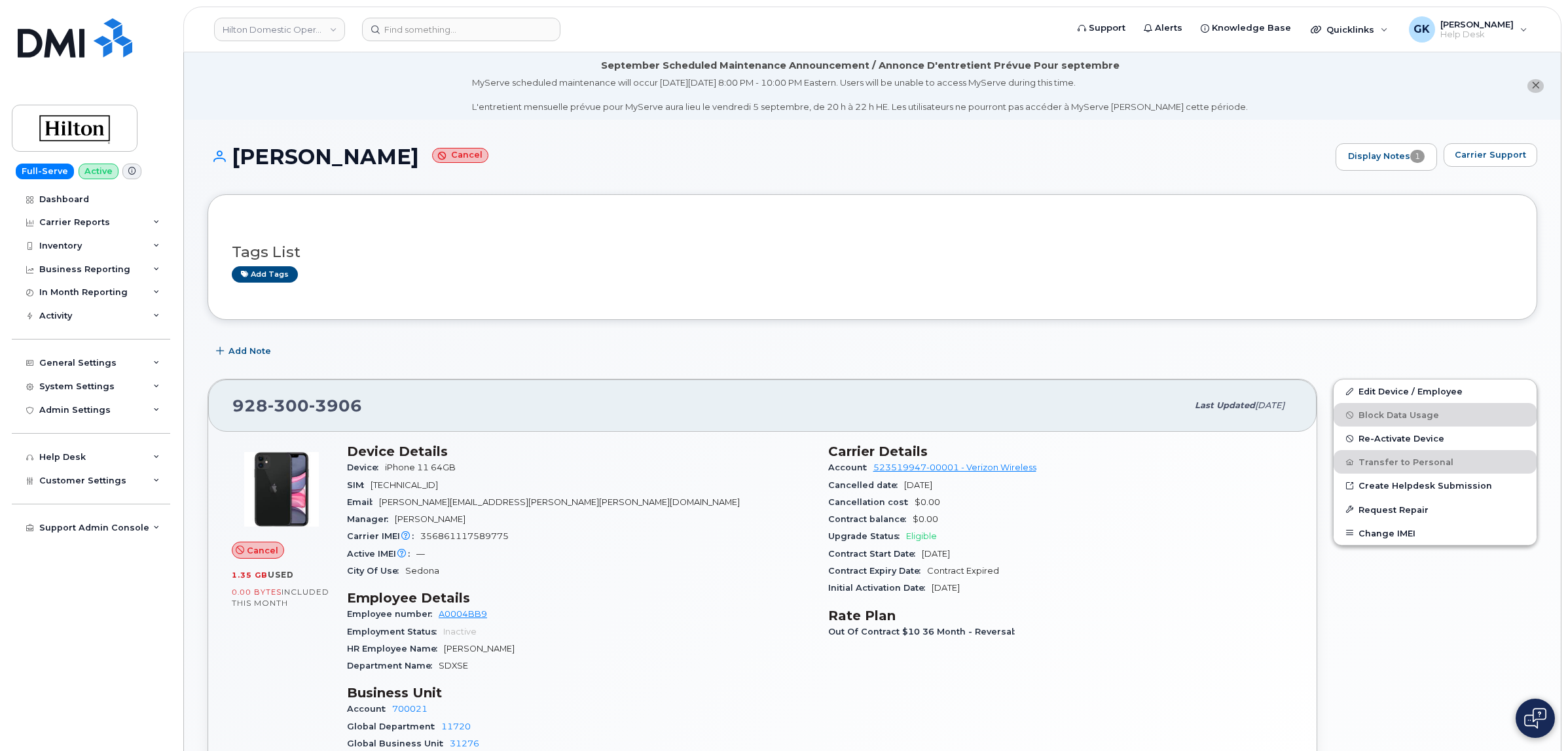
click at [1533, 82] on icon "close notification" at bounding box center [1535, 85] width 8 height 8
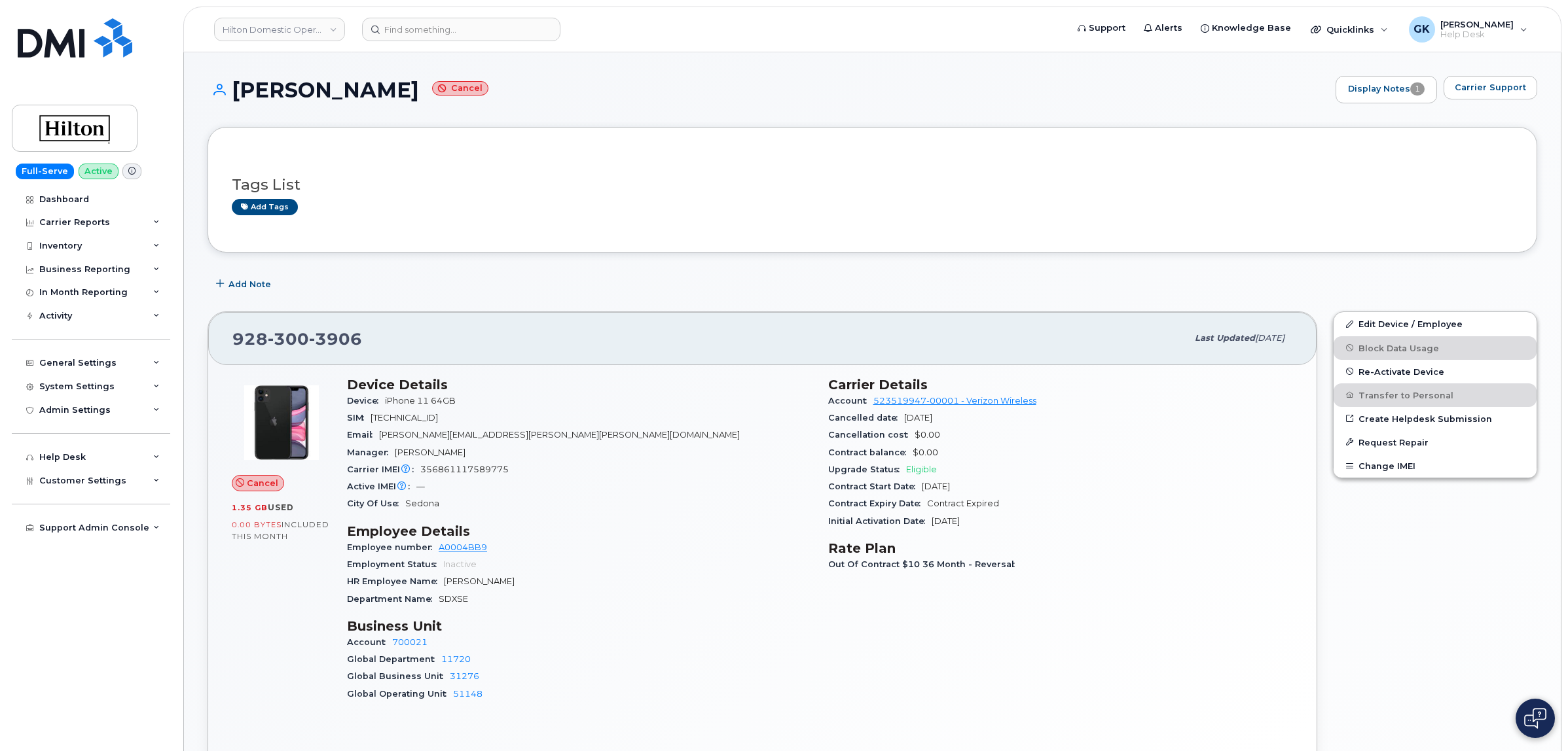
scroll to position [82, 0]
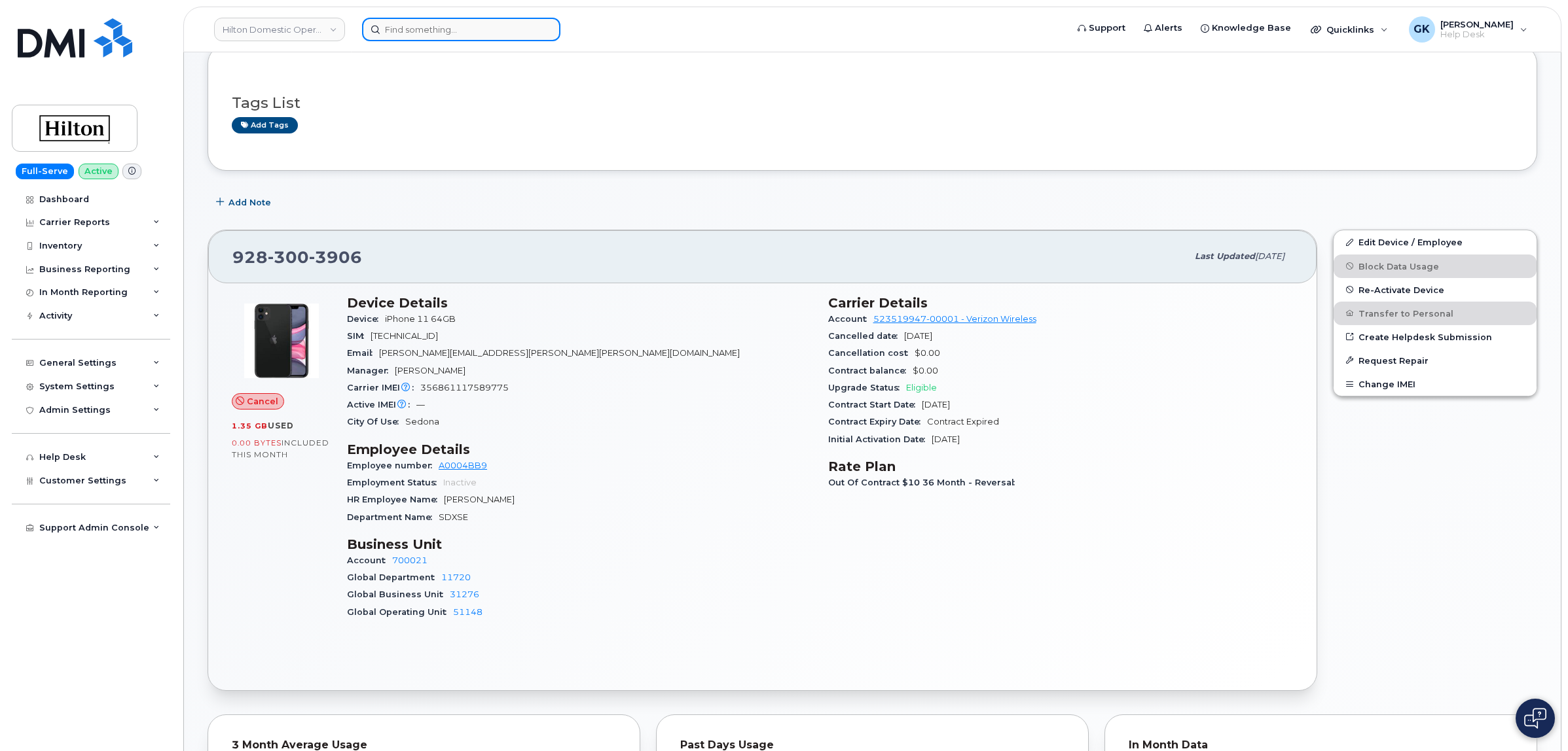
click at [429, 27] on input at bounding box center [461, 29] width 198 height 24
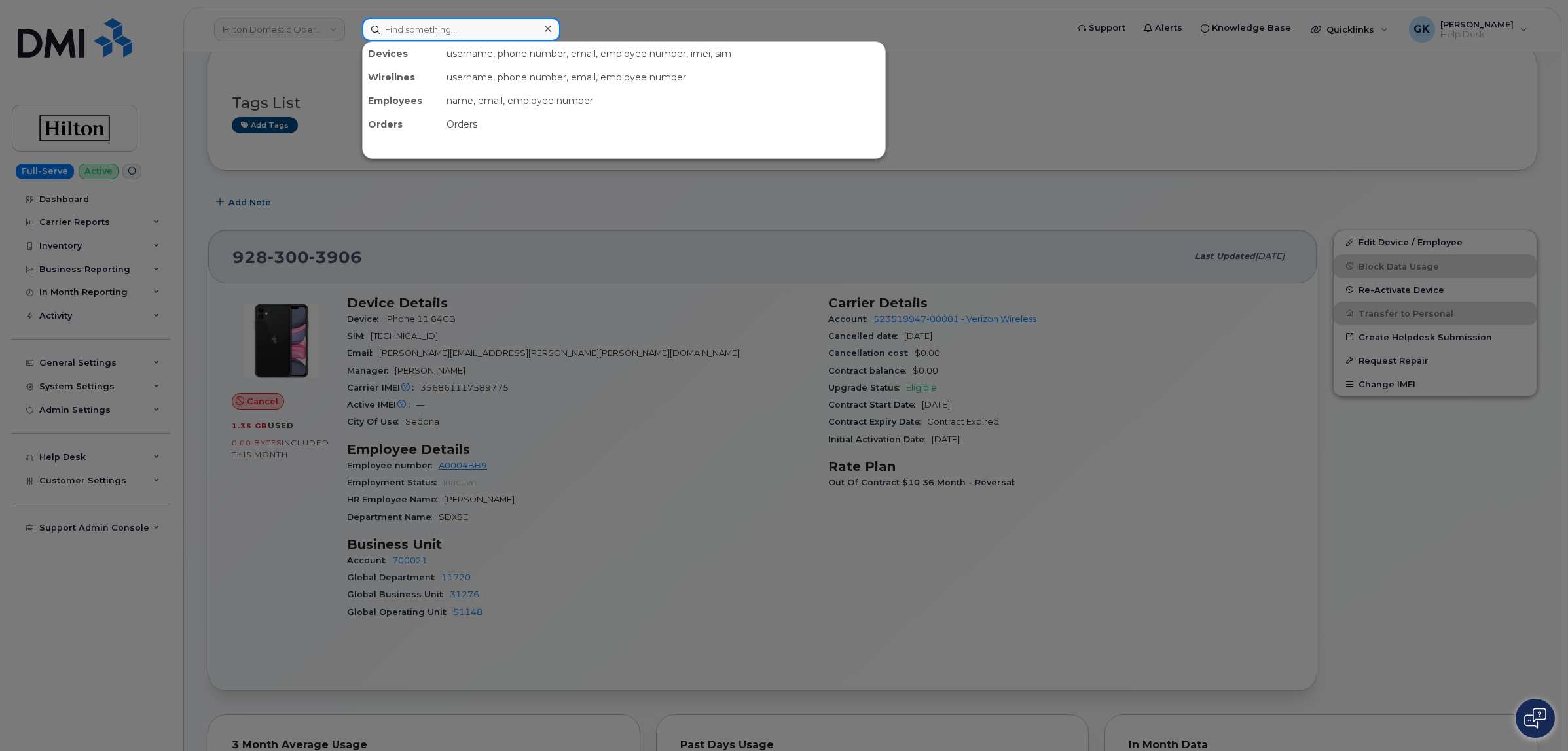
paste input "623-418-4442"
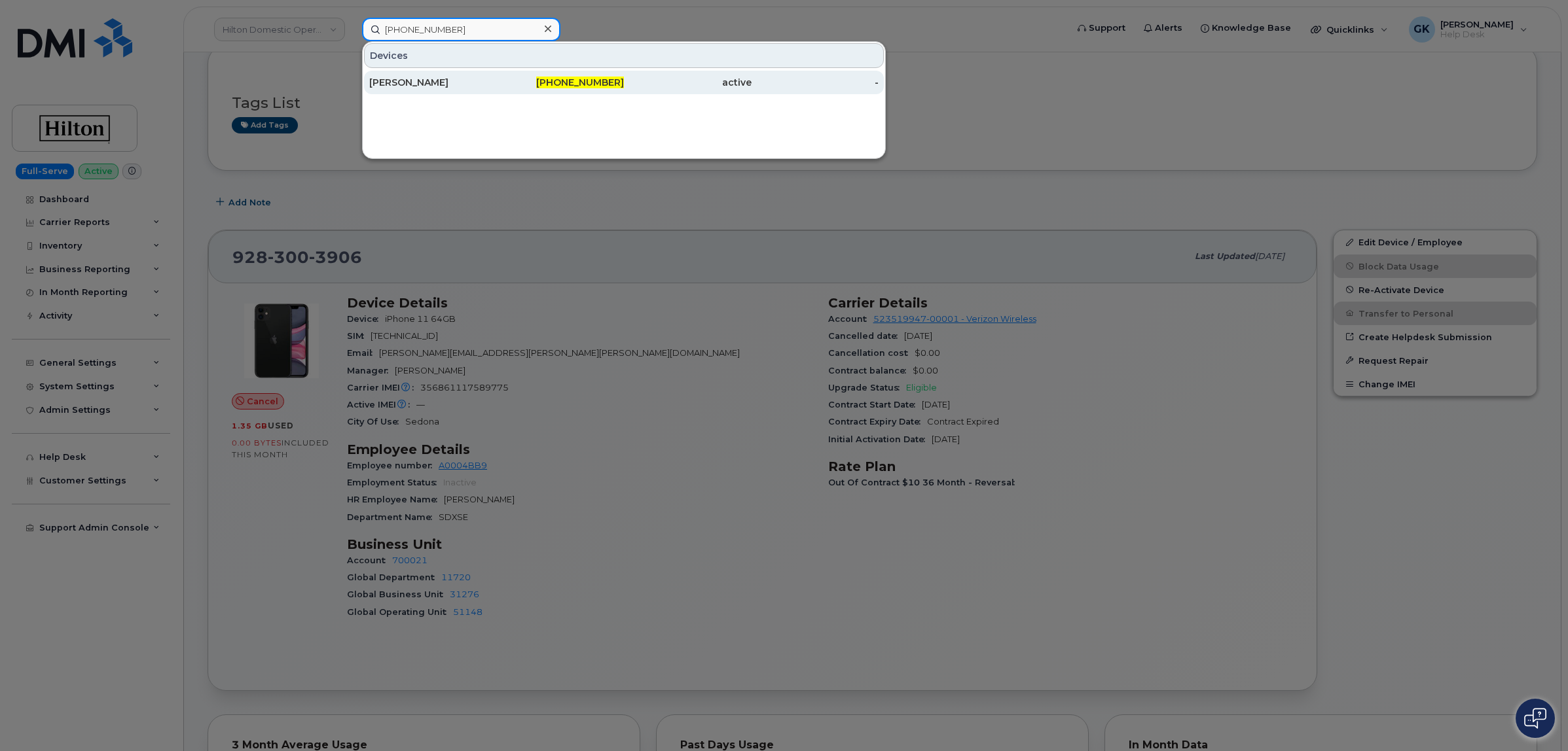
type input "623-418-4442"
click at [471, 84] on div "William Baril" at bounding box center [433, 82] width 128 height 13
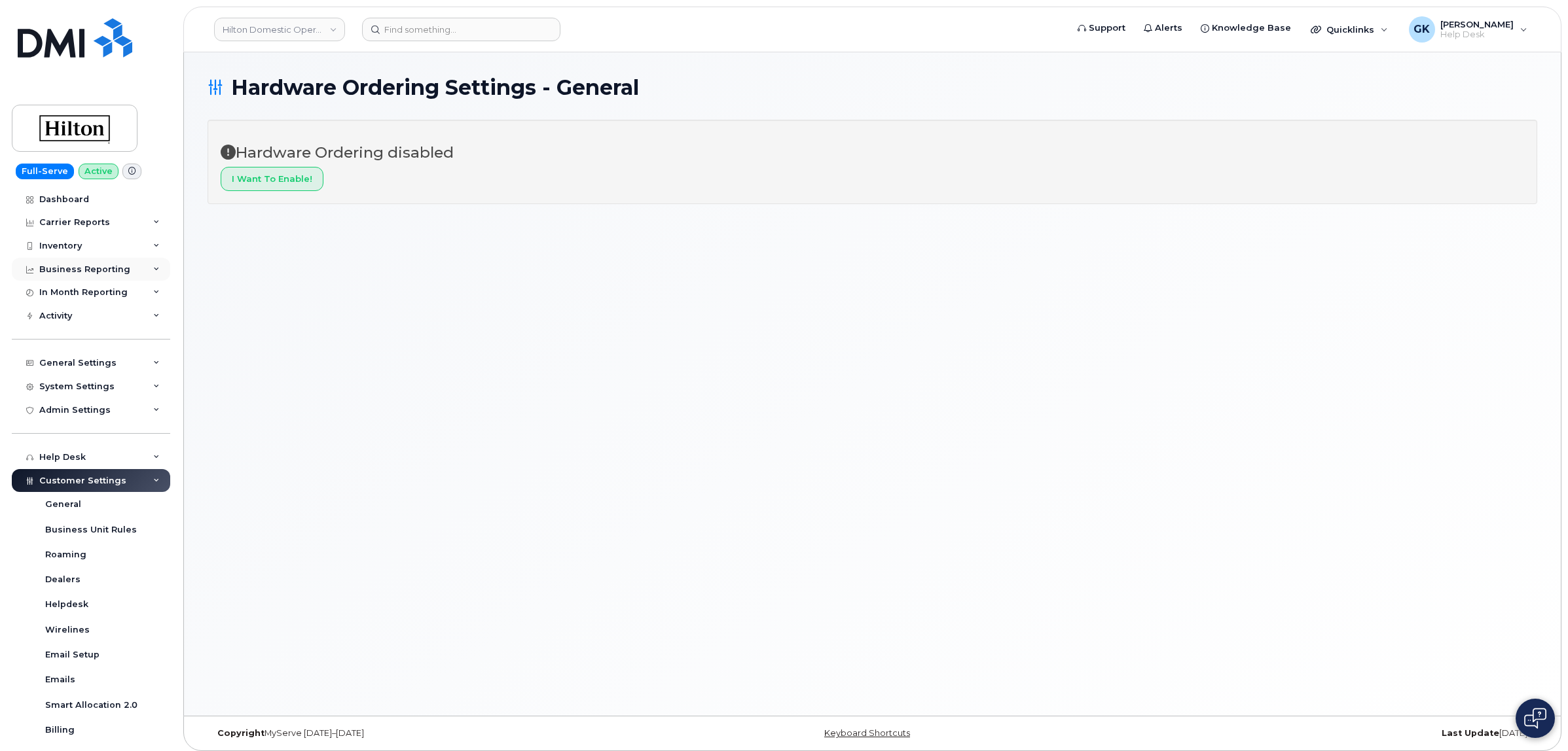
click at [154, 271] on icon at bounding box center [156, 270] width 6 height 6
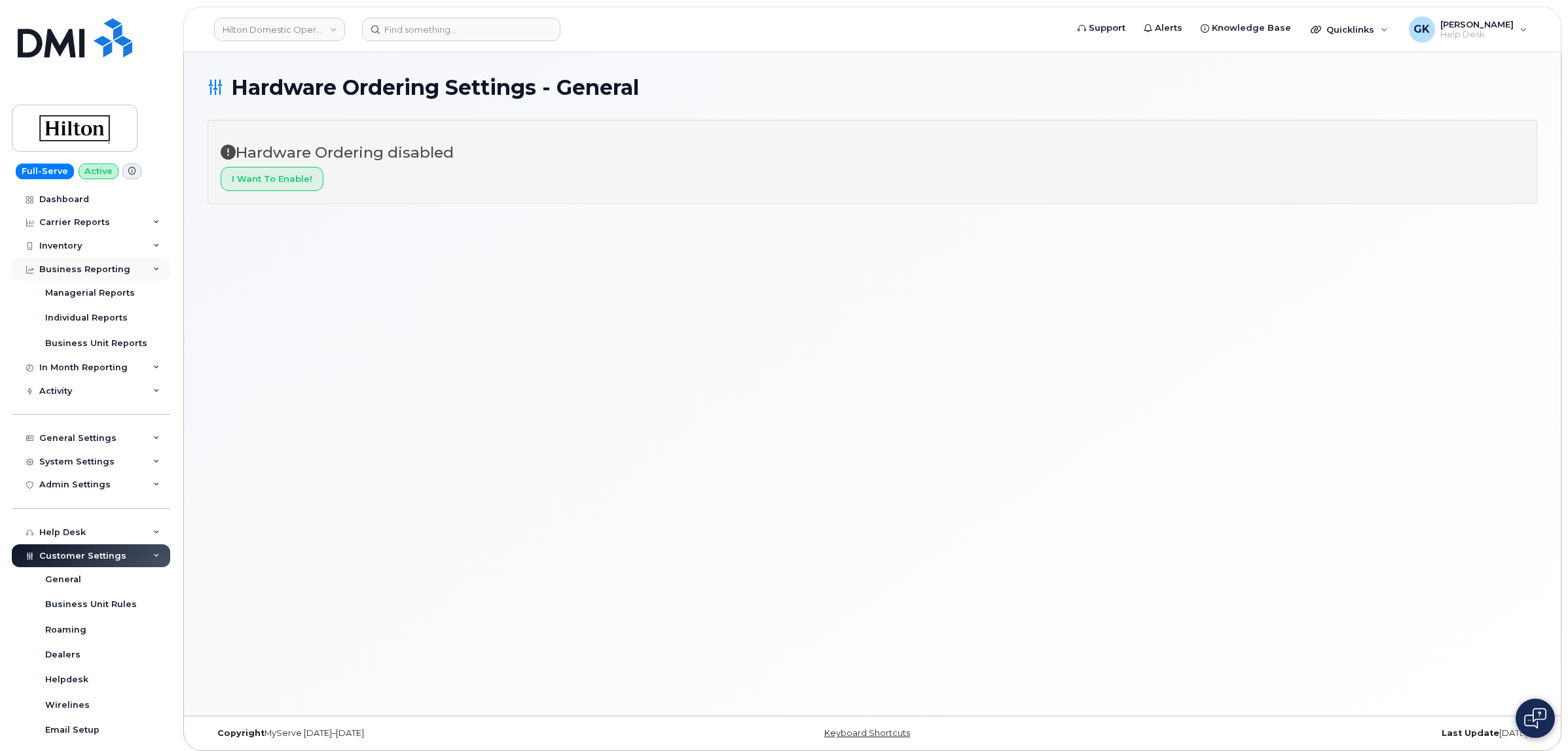
click at [154, 271] on icon at bounding box center [156, 270] width 6 height 6
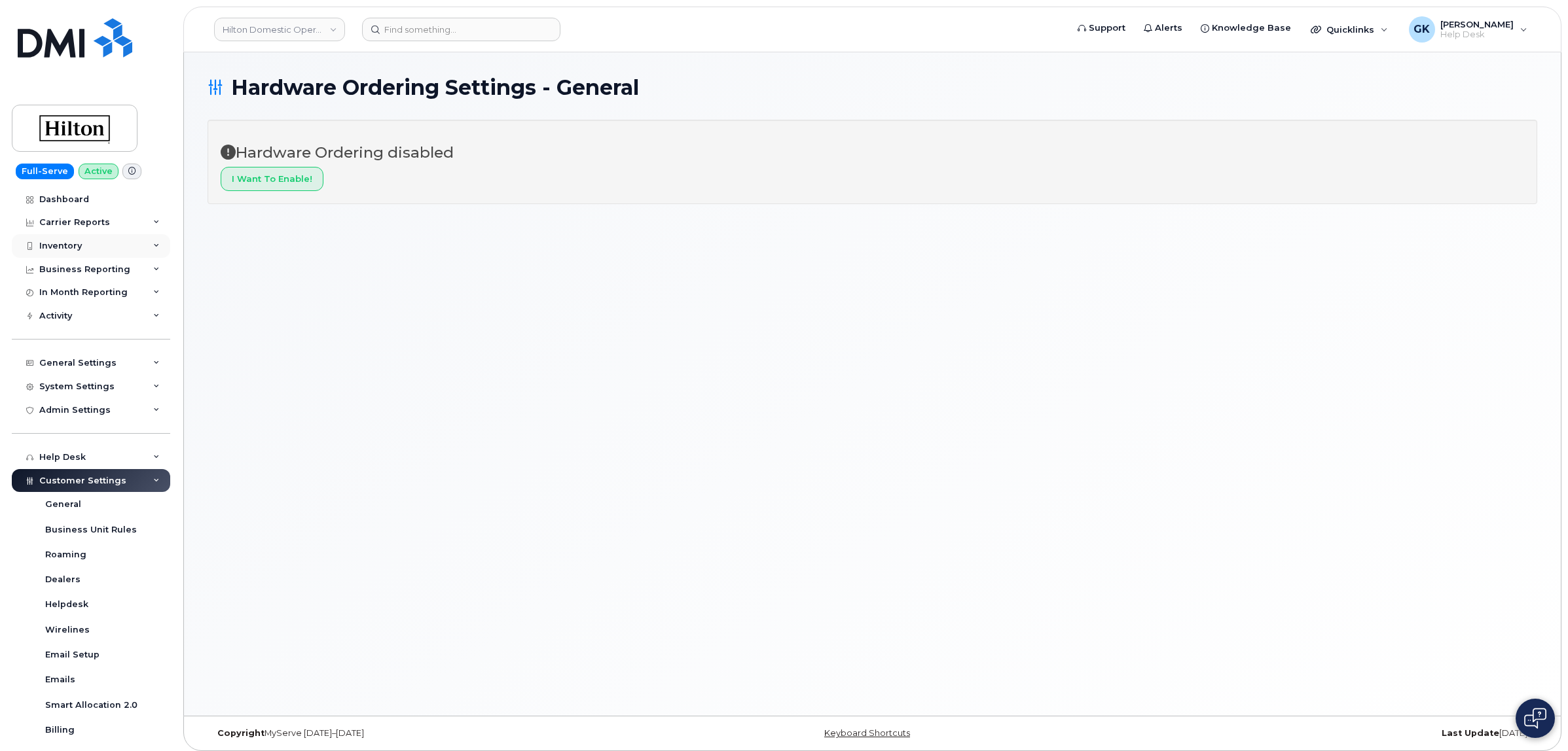
click at [154, 246] on icon at bounding box center [156, 246] width 6 height 6
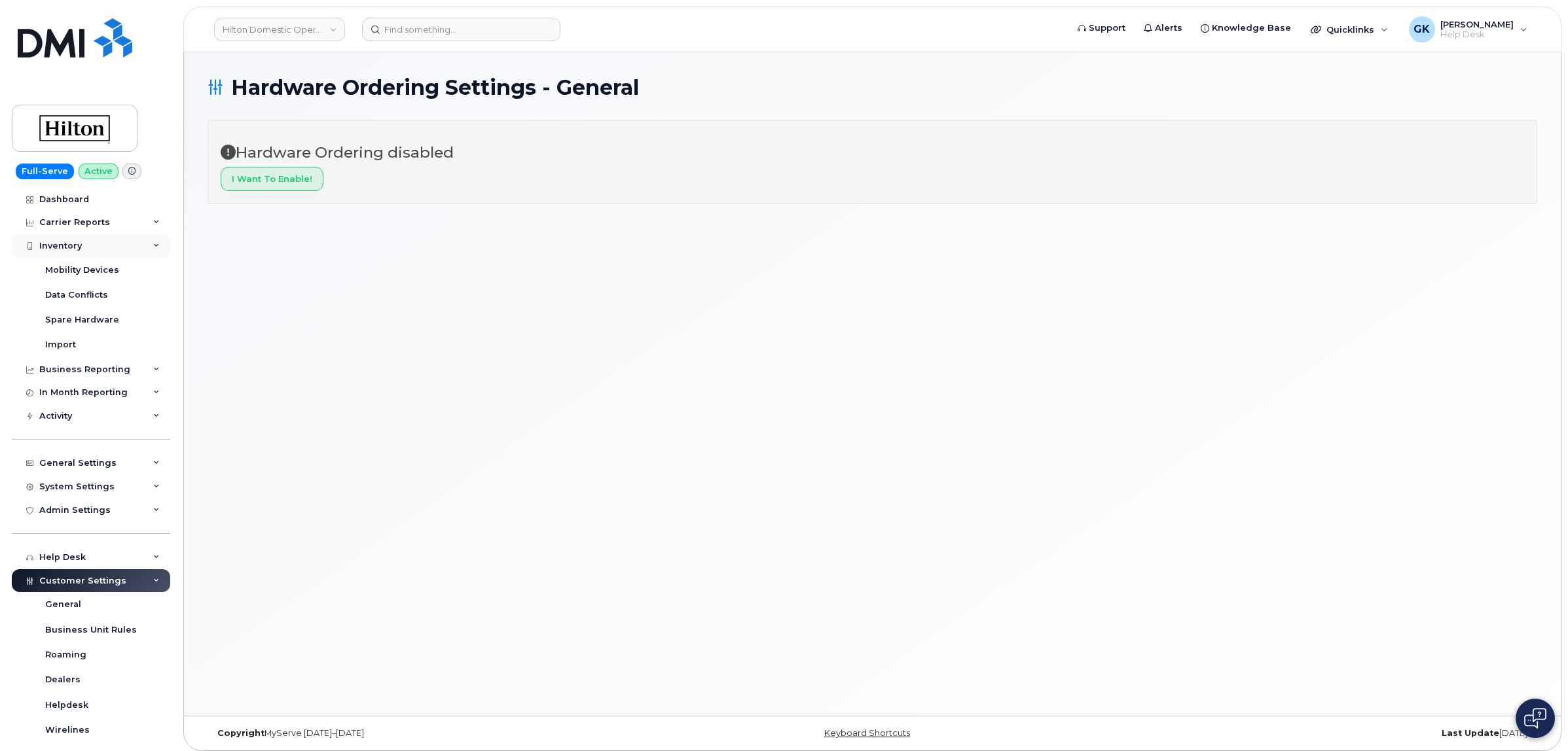
click at [154, 246] on icon at bounding box center [156, 246] width 6 height 6
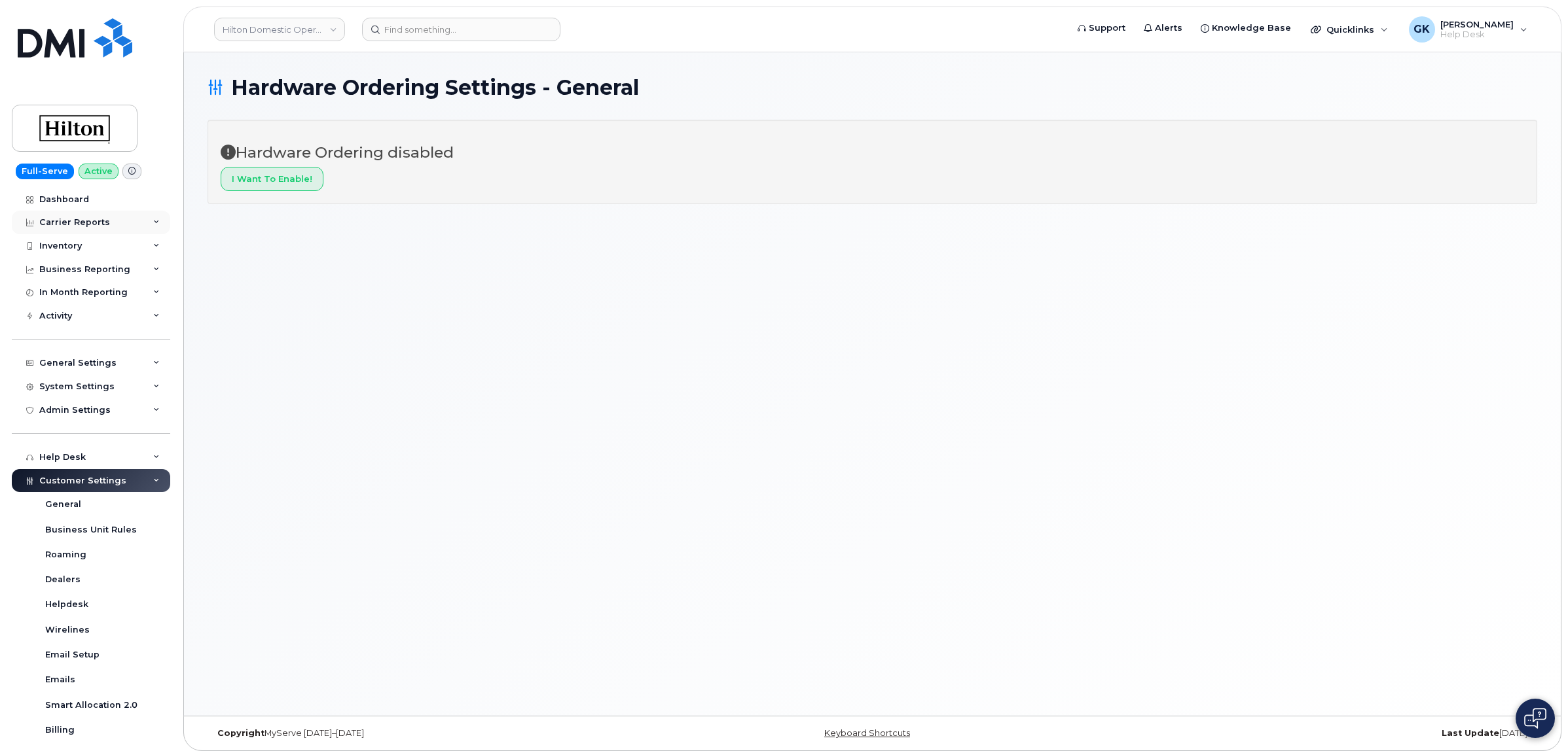
click at [154, 220] on icon at bounding box center [156, 222] width 6 height 6
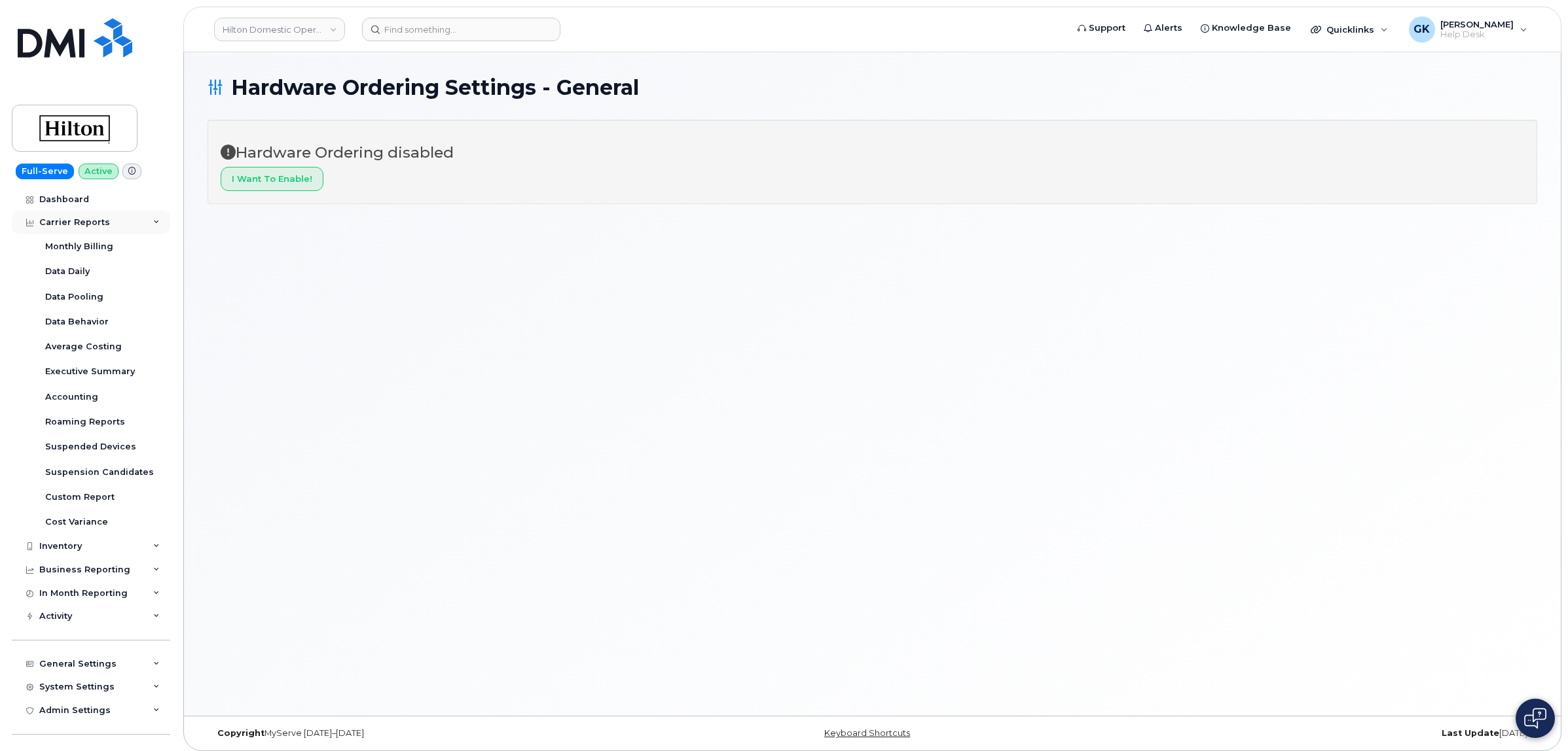
click at [154, 220] on icon at bounding box center [156, 222] width 6 height 6
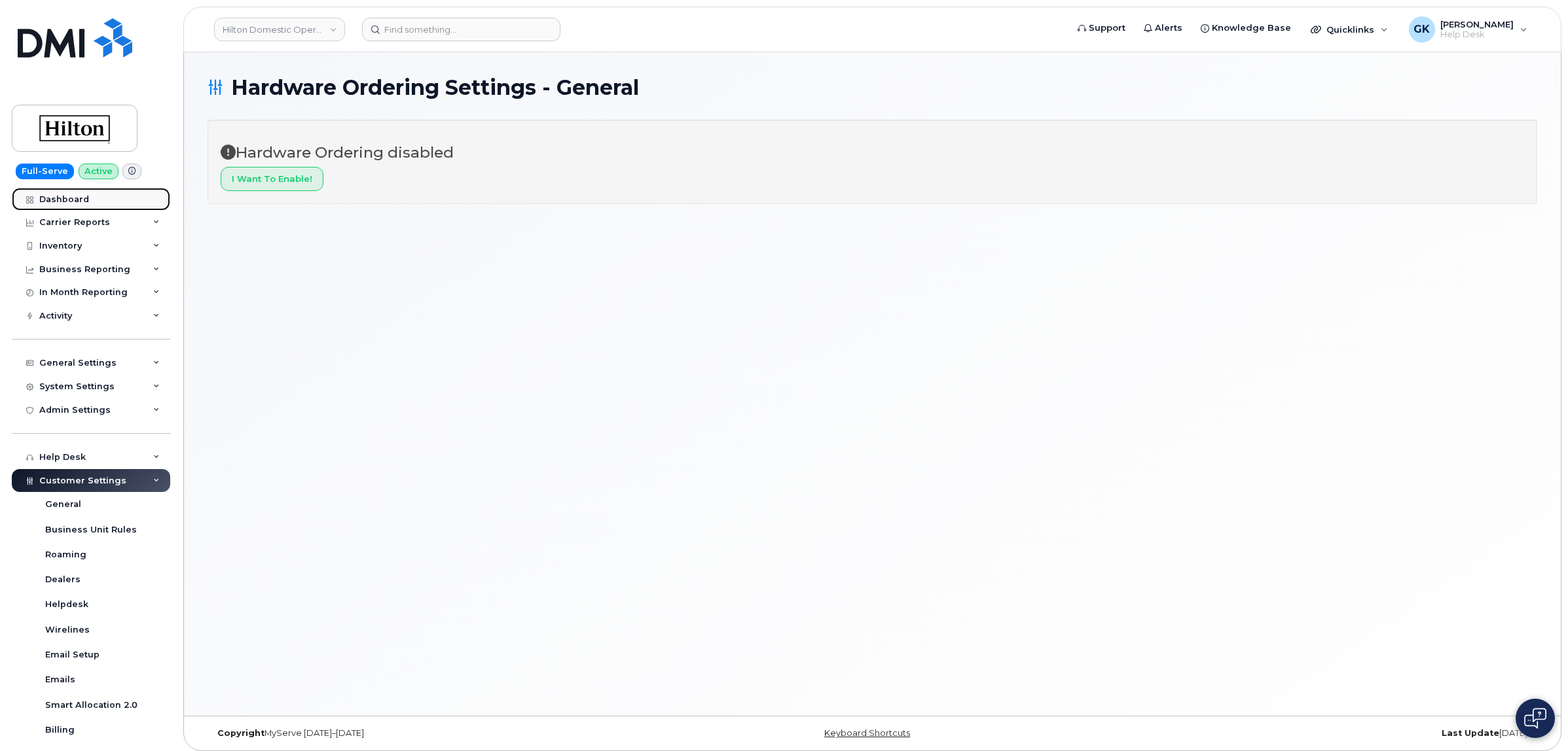
click at [66, 201] on div "Dashboard" at bounding box center [64, 199] width 49 height 10
click at [497, 28] on input at bounding box center [461, 29] width 198 height 24
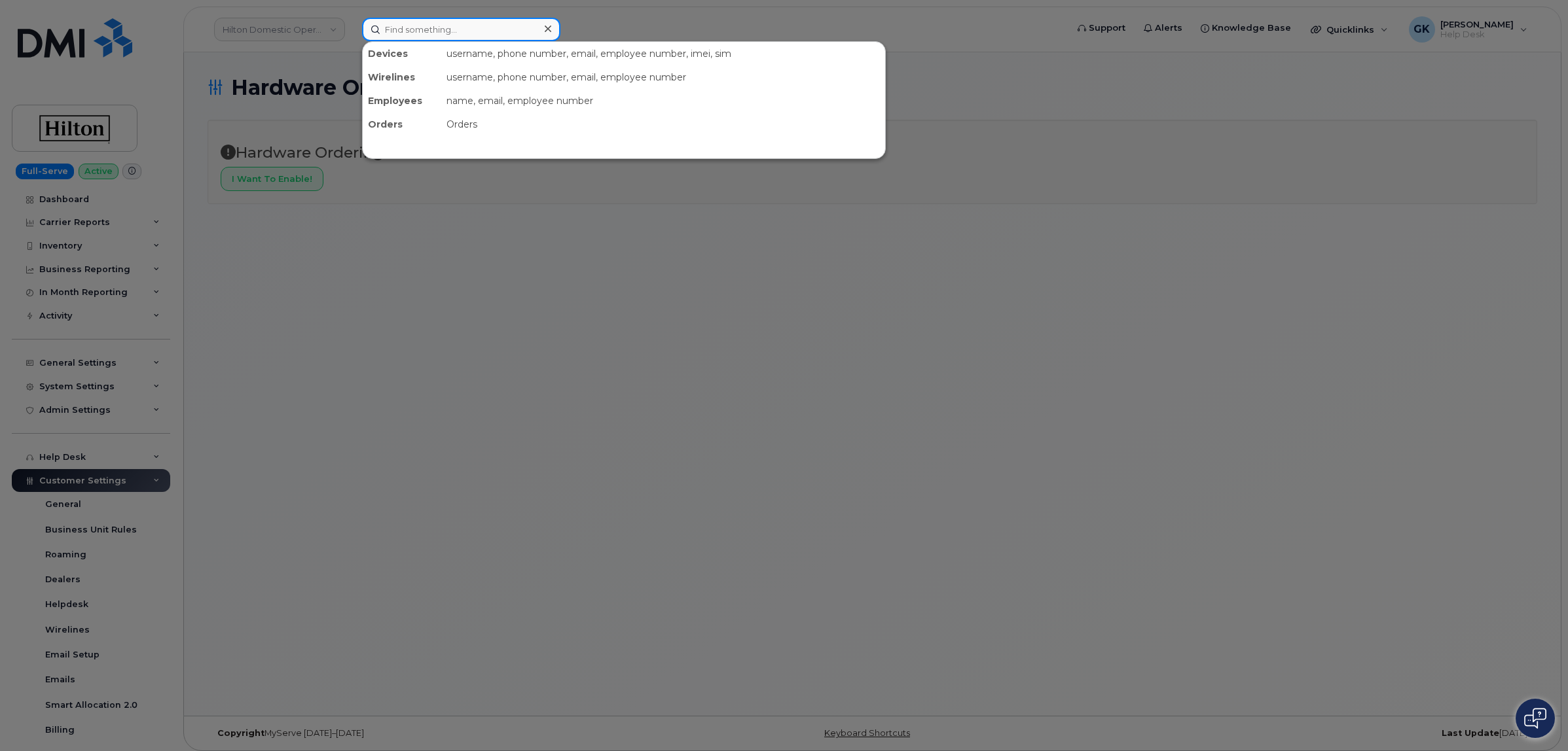
paste input "RITM0242694"
type input "RITM0242694"
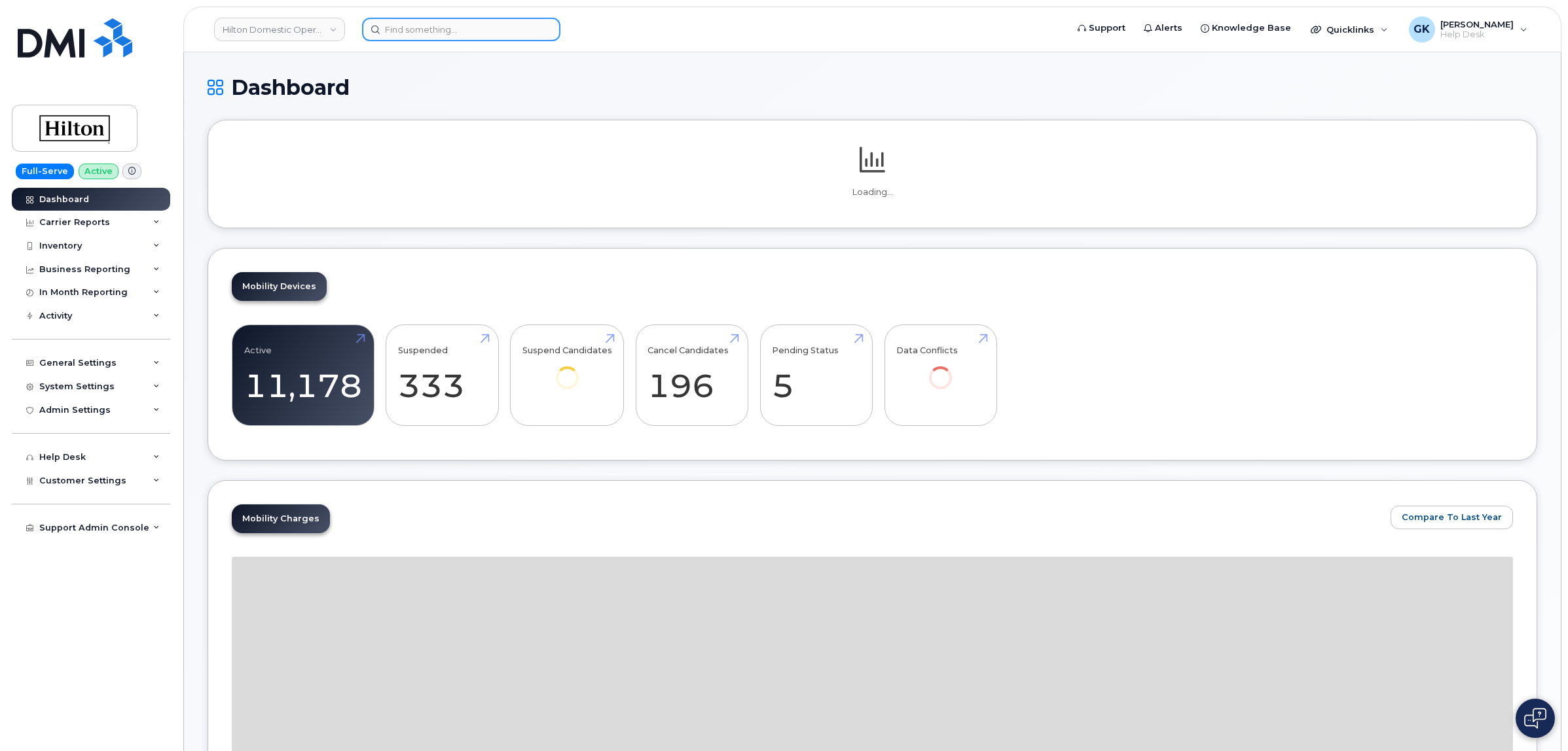
click at [497, 28] on input at bounding box center [461, 29] width 198 height 24
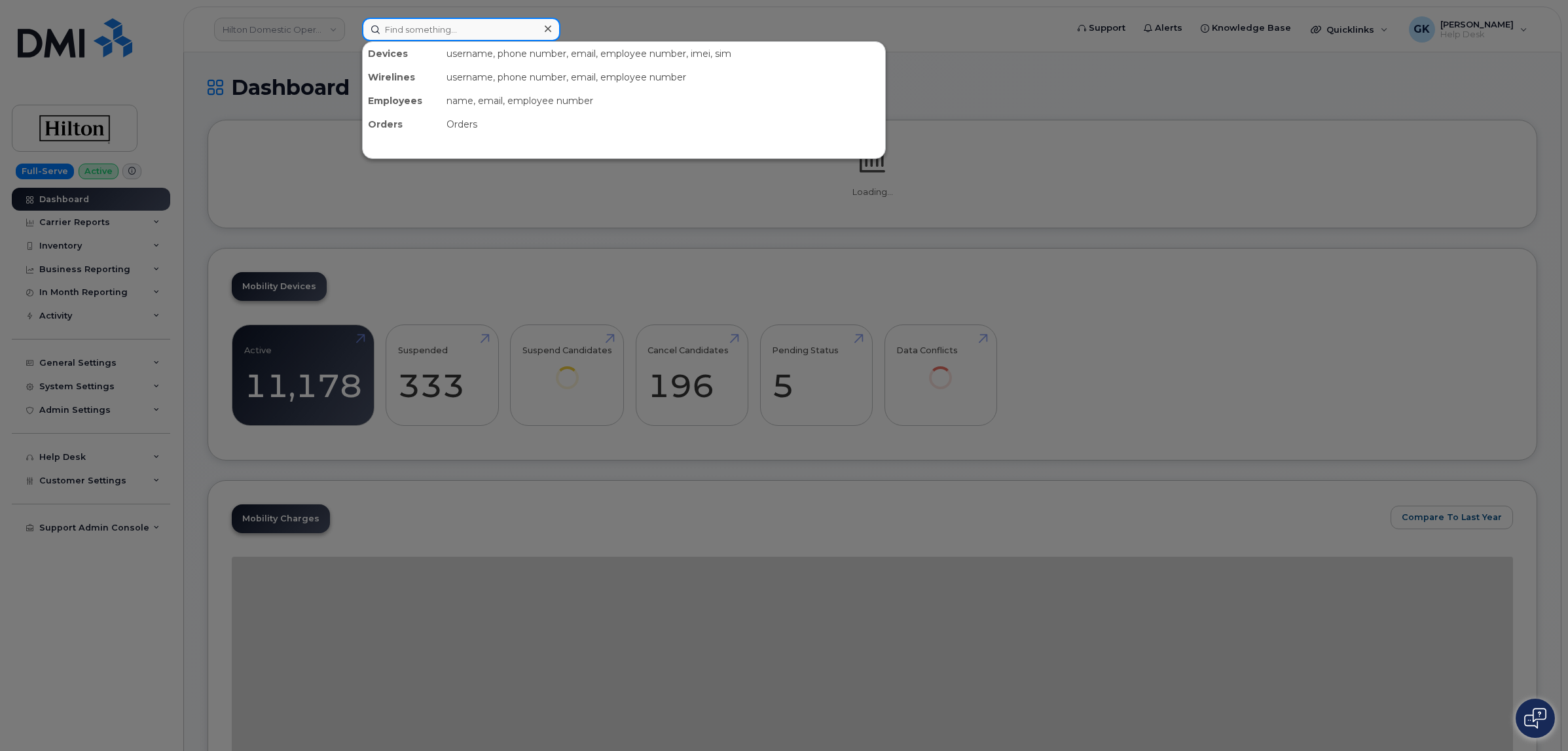
paste input "RITM0242694"
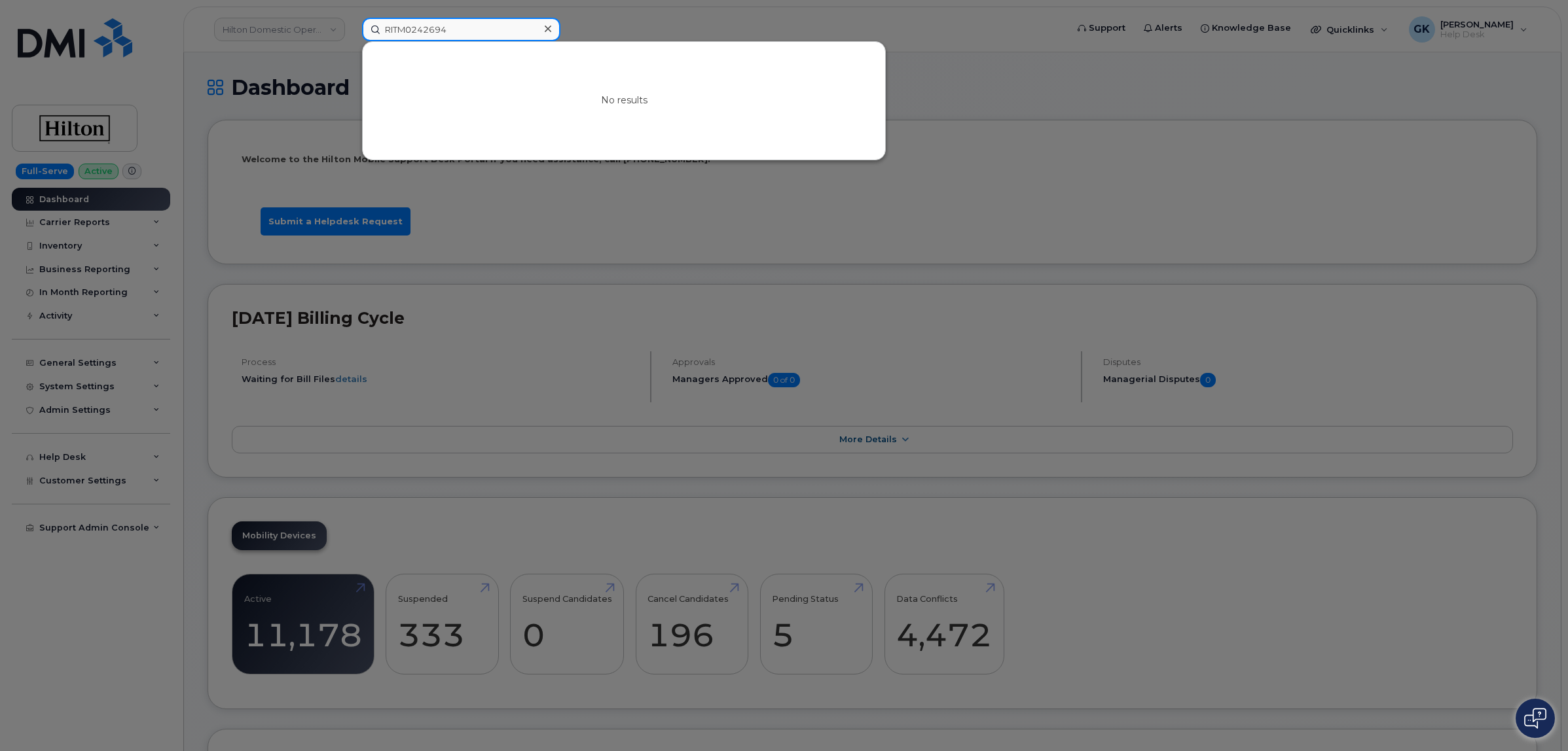
drag, startPoint x: 493, startPoint y: 25, endPoint x: 246, endPoint y: 43, distance: 247.7
click at [352, 40] on div "RITM0242694 No results" at bounding box center [710, 29] width 716 height 24
paste input "3576662848"
type input "3576662848"
